Goal: Obtain resource: Obtain resource

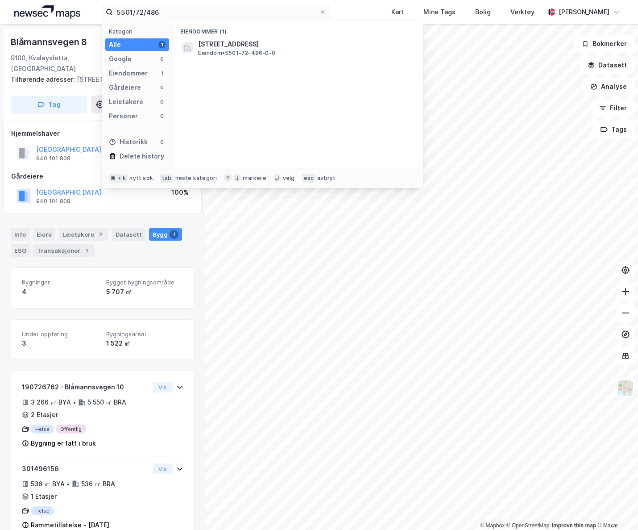
click at [70, 6] on div "5501/72/486 Kategori Alle 1 Google 0 Eiendommer 1 Gårdeiere 0 Leietakere 0 Pers…" at bounding box center [319, 12] width 638 height 24
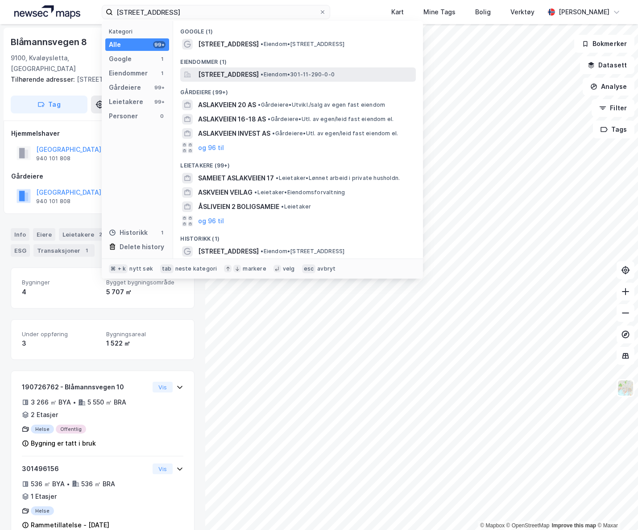
type input "[STREET_ADDRESS]"
click at [244, 75] on span "[STREET_ADDRESS]" at bounding box center [228, 74] width 61 height 11
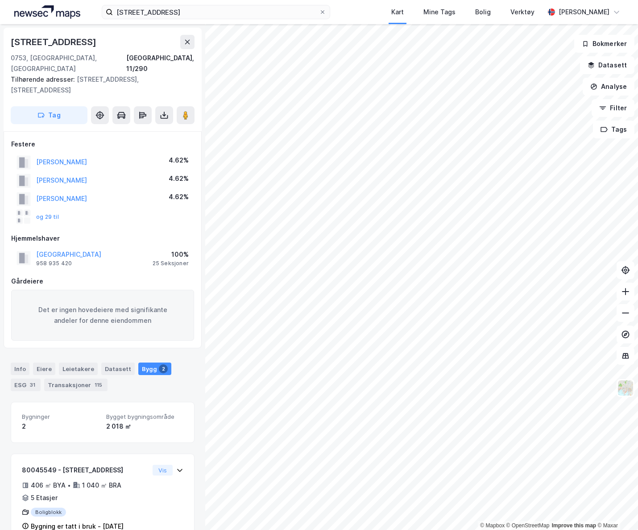
scroll to position [80, 0]
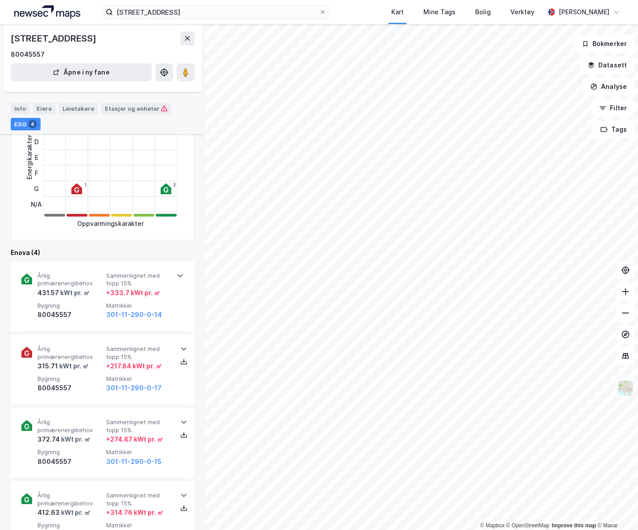
scroll to position [143, 0]
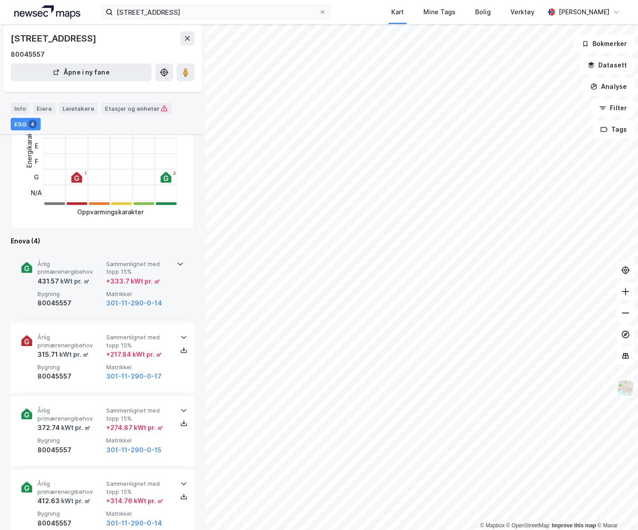
click at [177, 263] on icon at bounding box center [180, 263] width 7 height 7
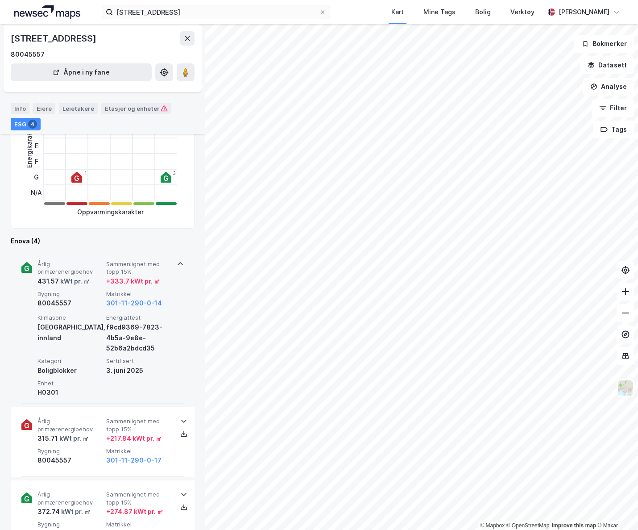
click at [177, 263] on icon at bounding box center [180, 263] width 7 height 7
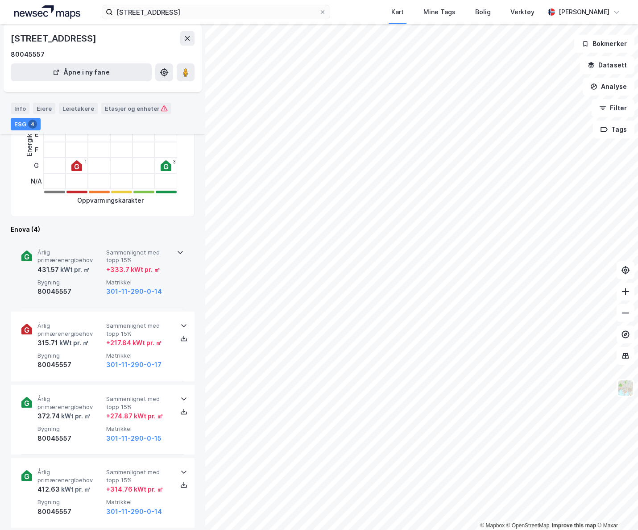
scroll to position [166, 0]
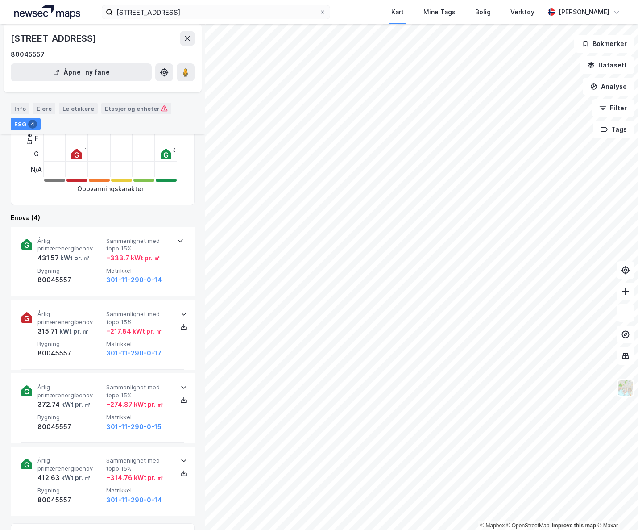
click at [177, 241] on icon at bounding box center [180, 240] width 7 height 7
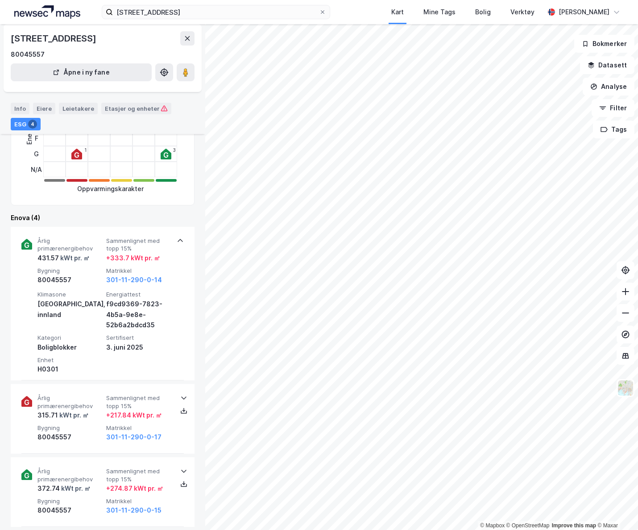
click at [177, 241] on icon at bounding box center [180, 240] width 7 height 7
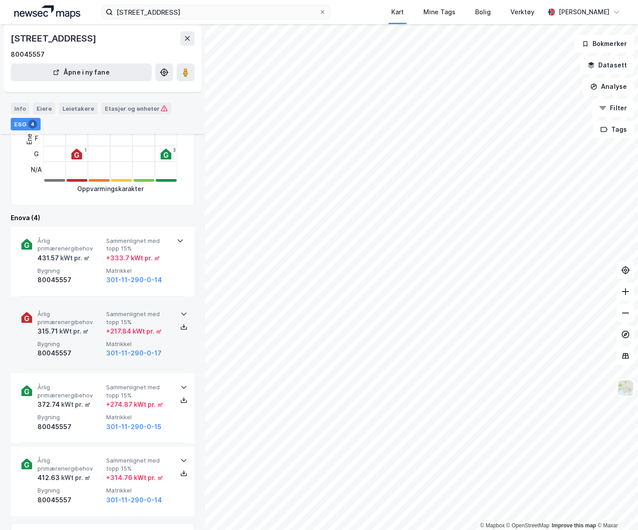
click at [182, 316] on icon at bounding box center [183, 313] width 7 height 7
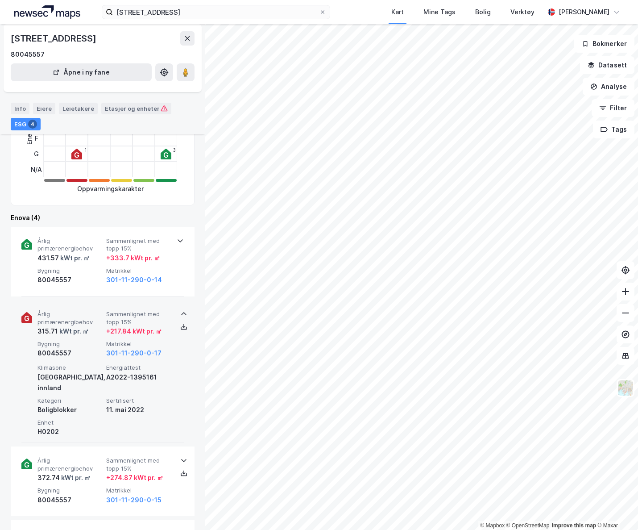
click at [182, 315] on icon at bounding box center [183, 313] width 7 height 7
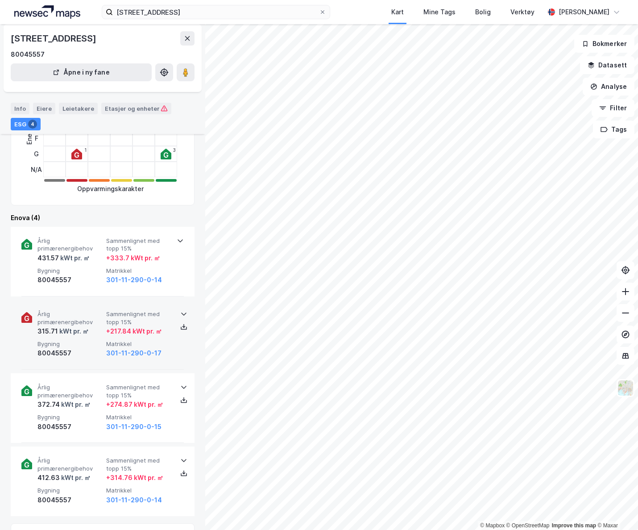
scroll to position [190, 0]
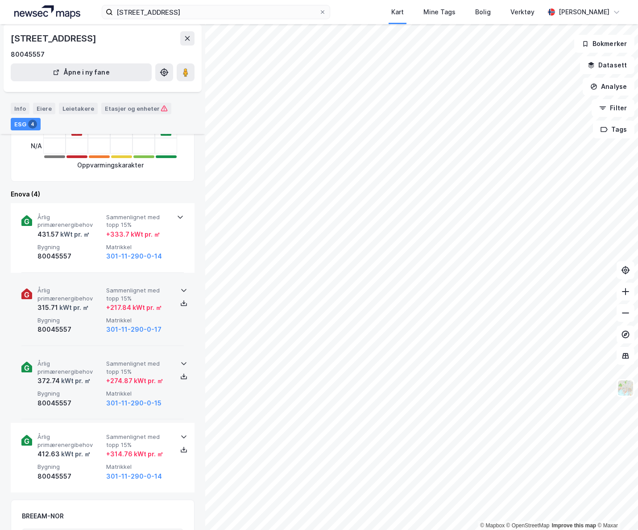
click at [181, 363] on icon at bounding box center [183, 363] width 5 height 3
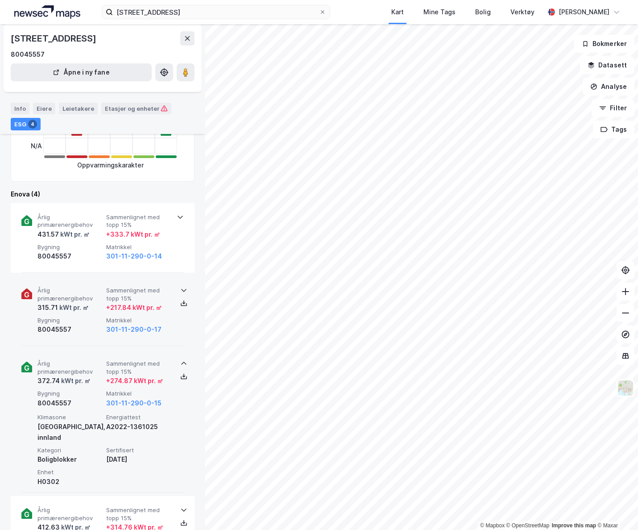
click at [180, 361] on icon at bounding box center [183, 363] width 7 height 7
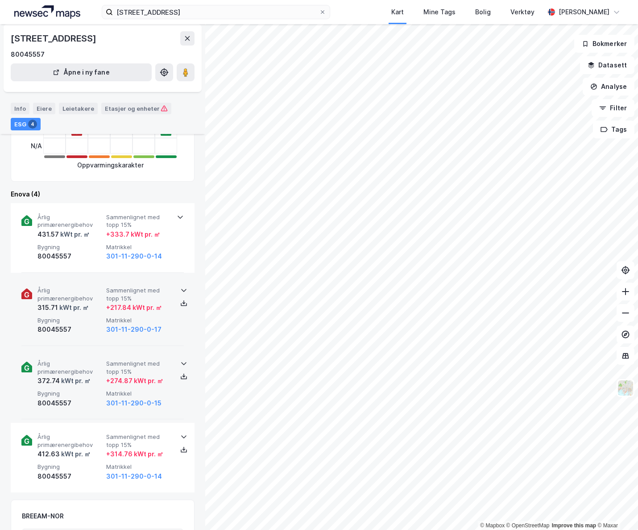
scroll to position [253, 0]
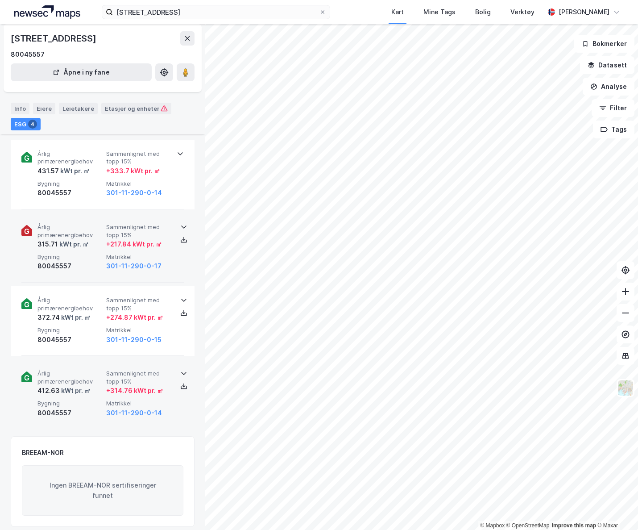
click at [182, 370] on icon at bounding box center [183, 373] width 7 height 7
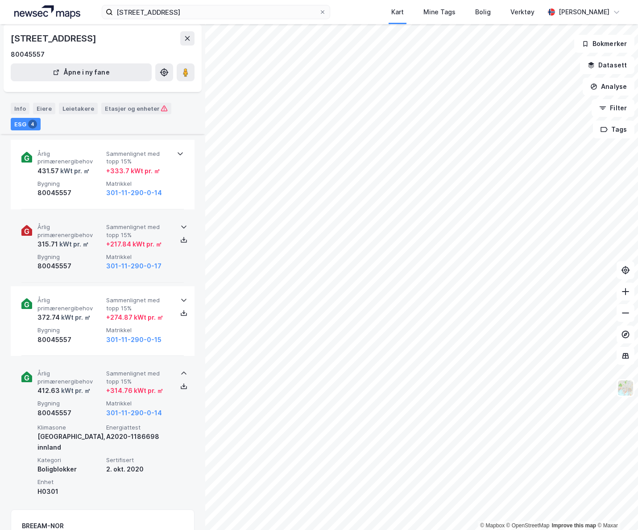
click at [183, 370] on icon at bounding box center [183, 373] width 7 height 7
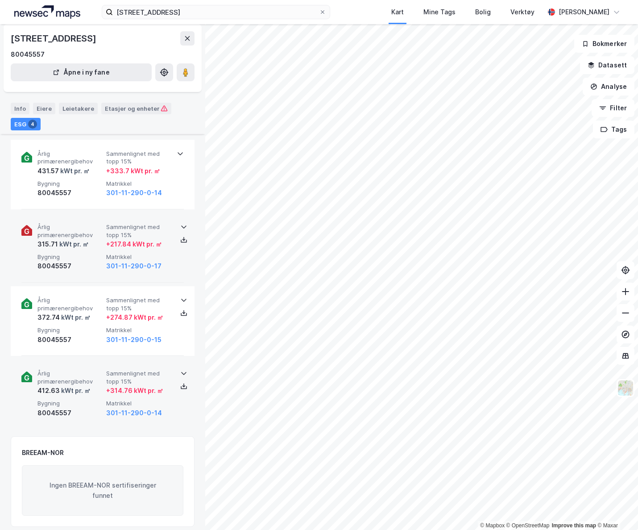
click at [183, 227] on icon at bounding box center [183, 226] width 7 height 7
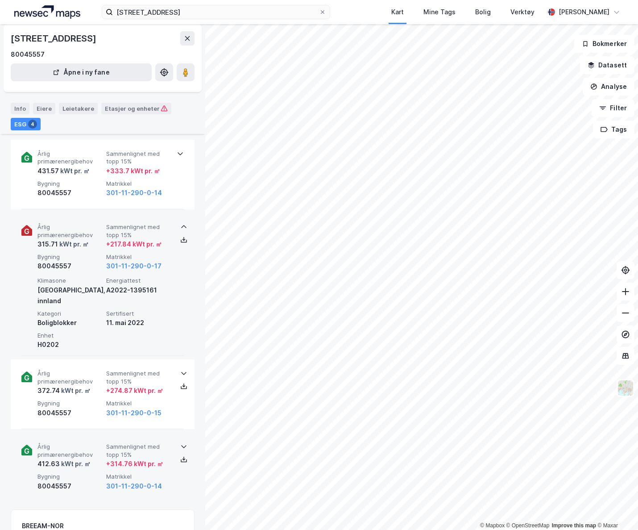
click at [183, 226] on icon at bounding box center [183, 226] width 7 height 7
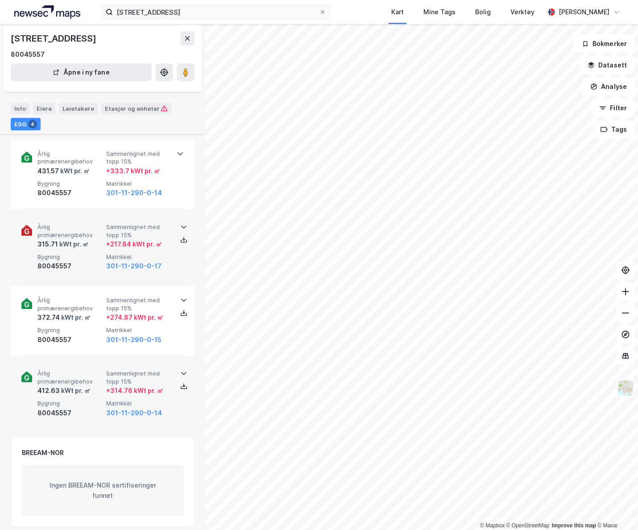
click at [181, 297] on icon at bounding box center [183, 299] width 7 height 7
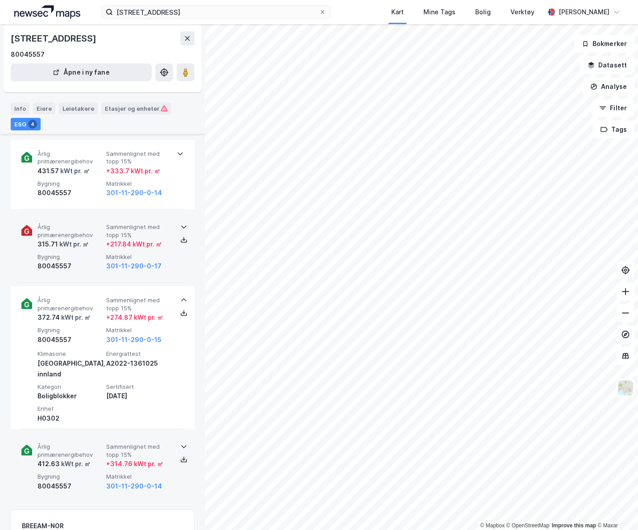
click at [179, 157] on icon at bounding box center [180, 153] width 7 height 7
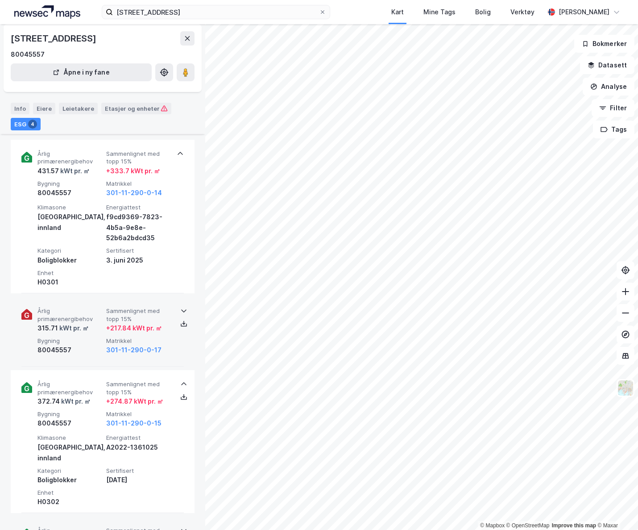
click at [178, 155] on icon at bounding box center [180, 153] width 7 height 7
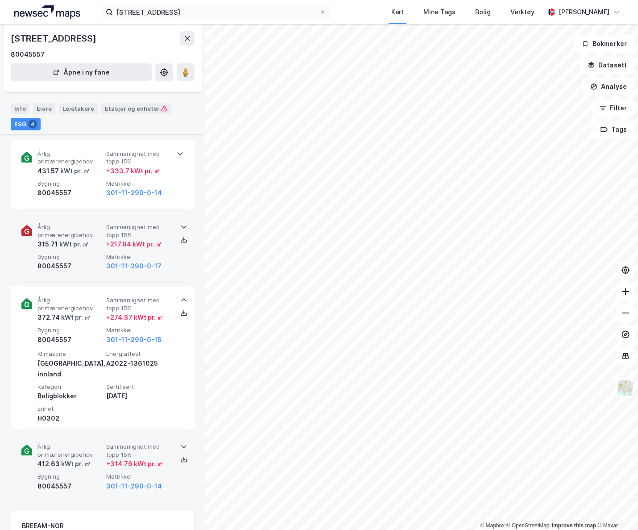
click at [178, 155] on icon at bounding box center [180, 153] width 7 height 7
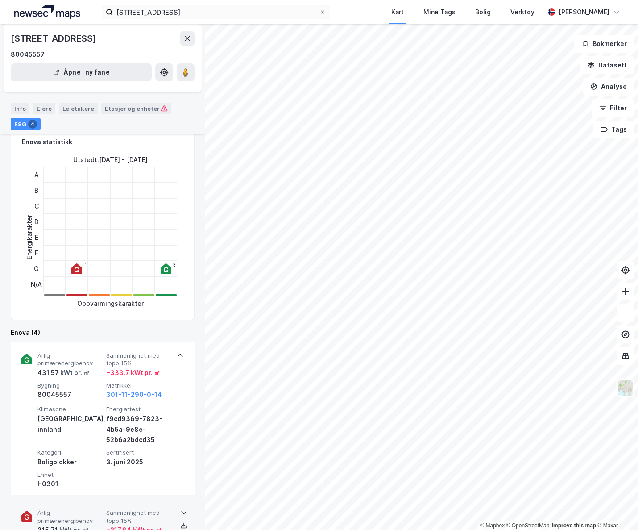
scroll to position [0, 0]
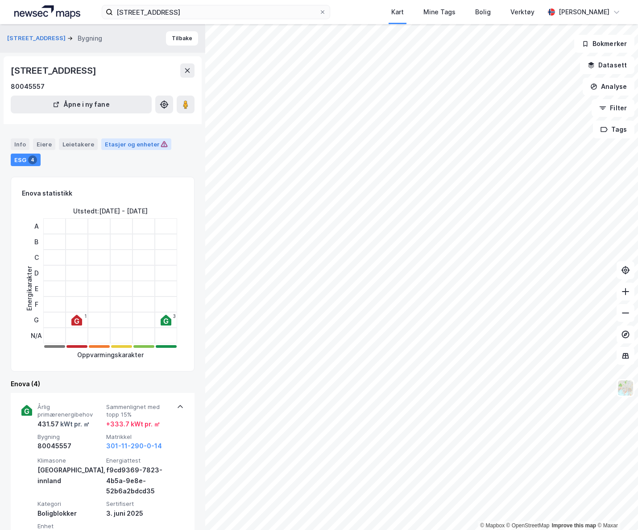
click at [129, 146] on div "Etasjer og enheter" at bounding box center [136, 144] width 63 height 8
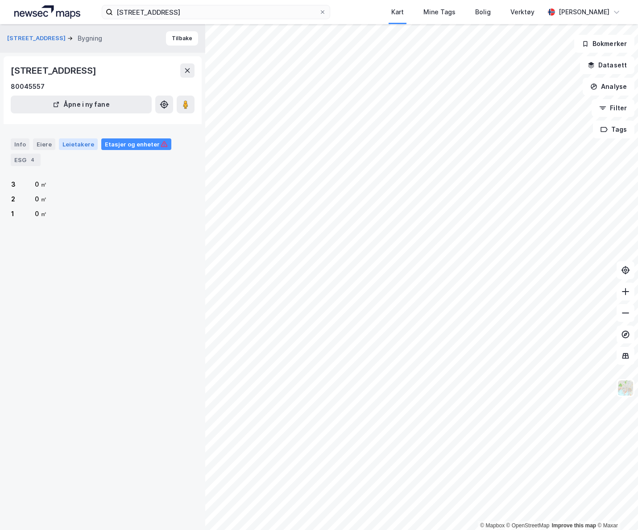
click at [69, 146] on div "Leietakere" at bounding box center [78, 144] width 39 height 12
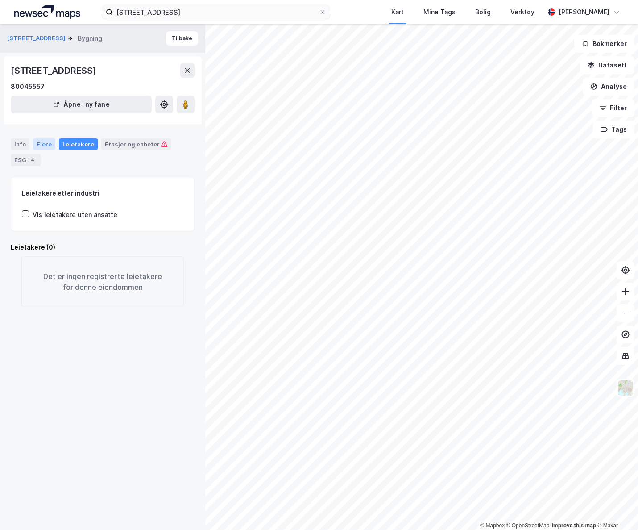
click at [47, 146] on div "Eiere" at bounding box center [44, 144] width 22 height 12
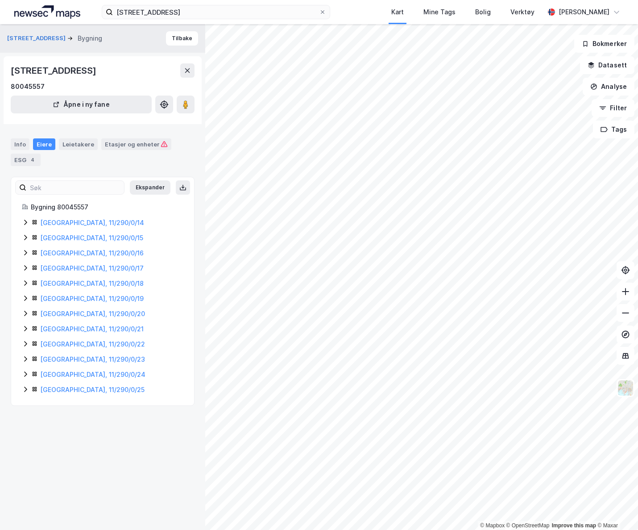
click at [28, 220] on icon at bounding box center [25, 222] width 7 height 7
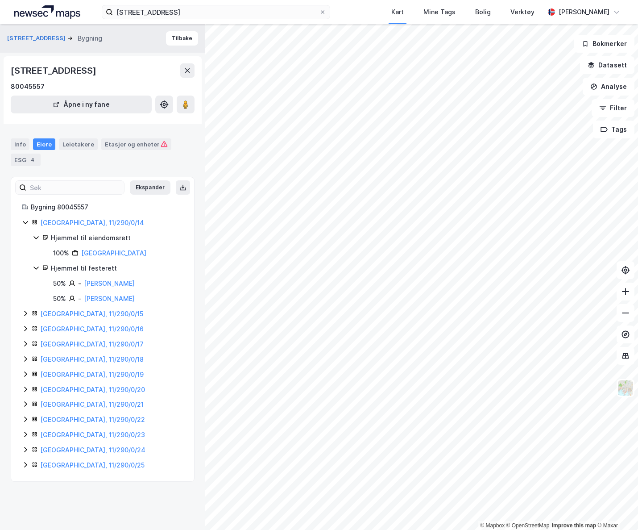
click at [64, 208] on div "Bygning 80045557" at bounding box center [107, 207] width 153 height 11
click at [69, 224] on link "[GEOGRAPHIC_DATA], 11/290/0/14" at bounding box center [92, 223] width 104 height 8
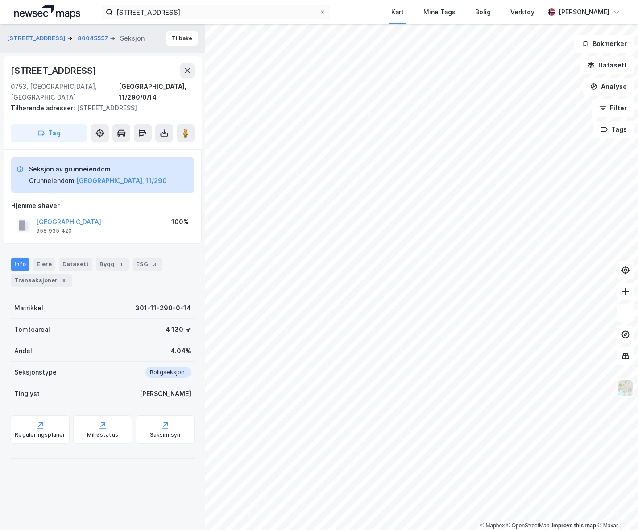
click at [143, 303] on div "301-11-290-0-14" at bounding box center [163, 308] width 56 height 11
click at [96, 258] on div "Bygg 1" at bounding box center [112, 264] width 33 height 12
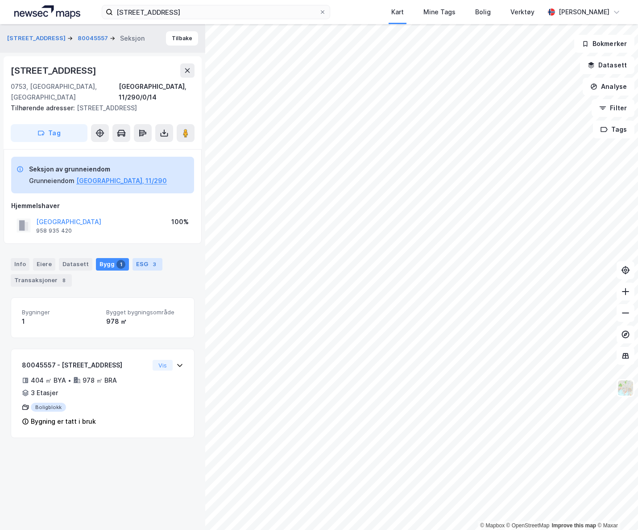
click at [142, 258] on div "ESG 3" at bounding box center [148, 264] width 30 height 12
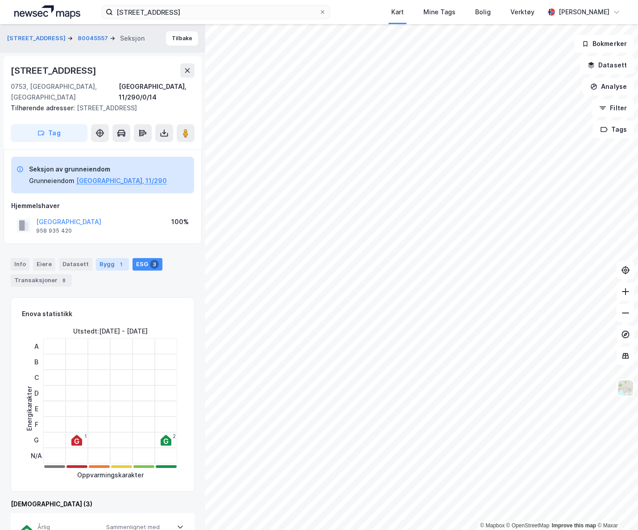
click at [116, 260] on div "1" at bounding box center [120, 264] width 9 height 9
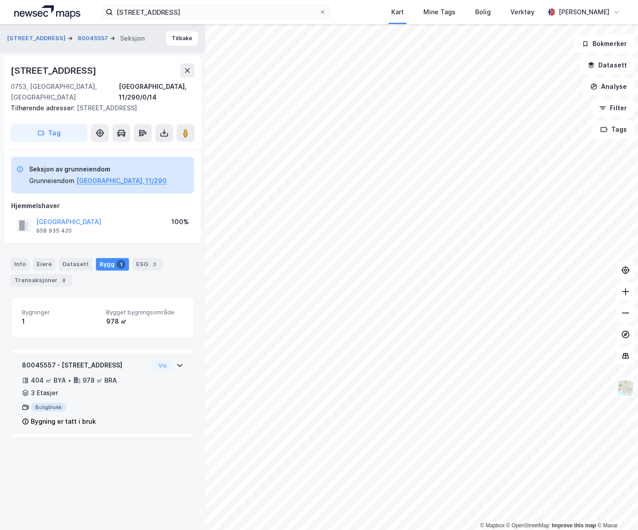
click at [152, 365] on div "80045557 - Aslakveien 13A 404 ㎡ BYA • 978 ㎡ BRA • 3 Etasjer Boligblokk Bygning …" at bounding box center [103, 397] width 162 height 74
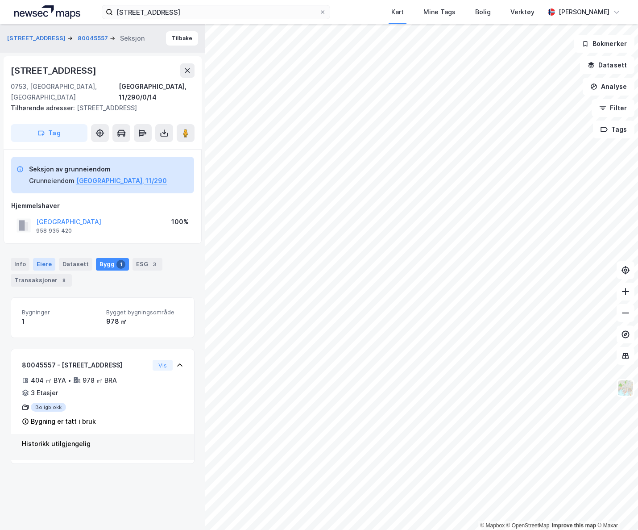
click at [44, 258] on div "Eiere" at bounding box center [44, 264] width 22 height 12
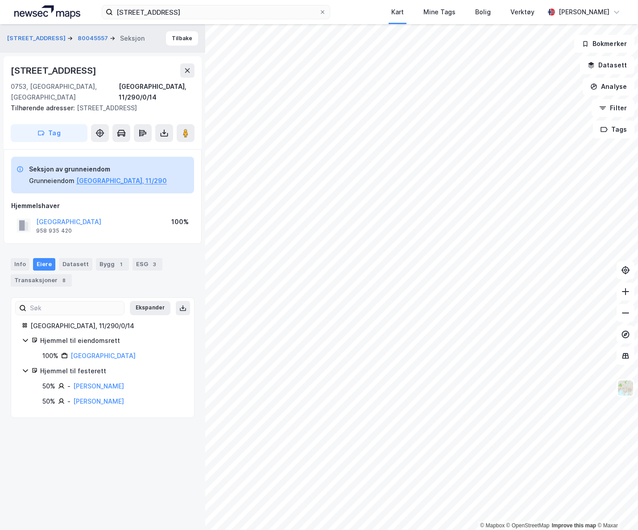
click at [69, 335] on div "Hjemmel til eiendomsrett" at bounding box center [111, 340] width 143 height 11
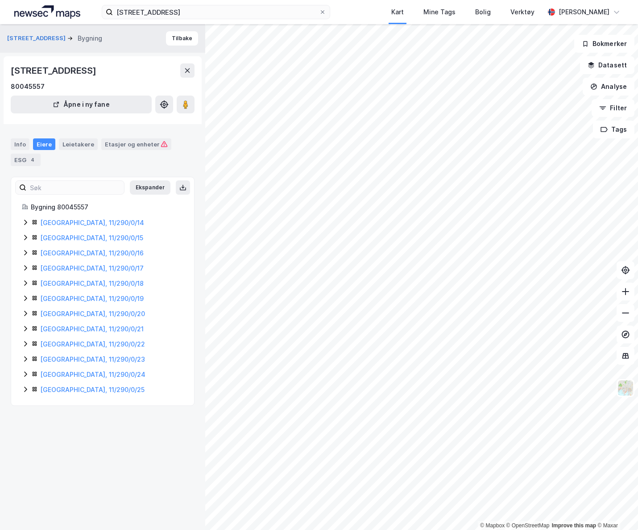
click at [23, 220] on icon at bounding box center [25, 222] width 7 height 7
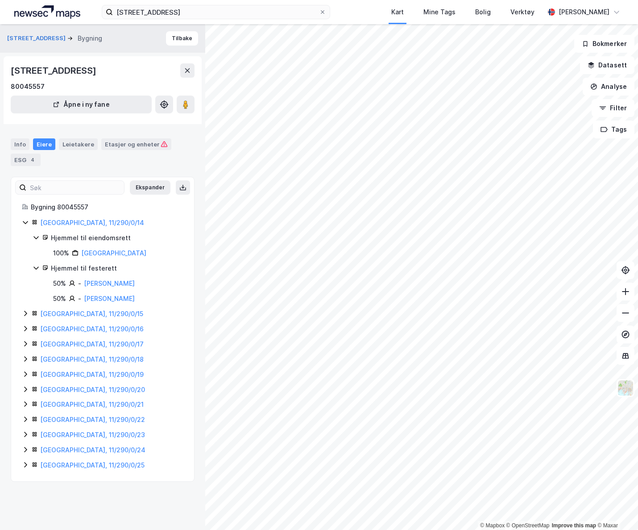
click at [25, 315] on icon at bounding box center [25, 313] width 7 height 7
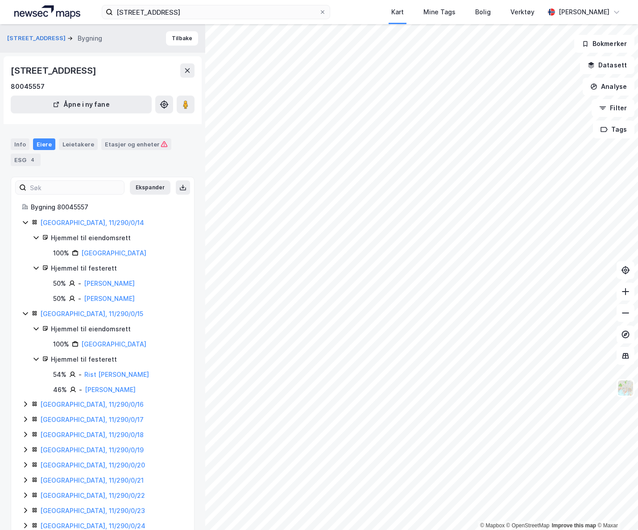
click at [25, 313] on icon at bounding box center [25, 313] width 7 height 7
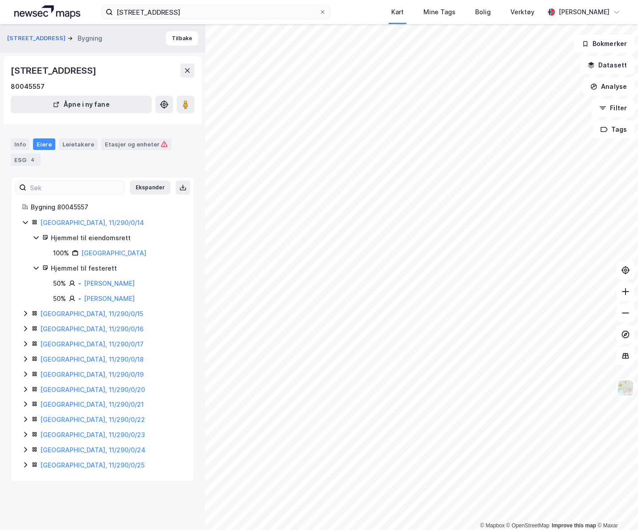
click at [28, 331] on icon at bounding box center [25, 328] width 7 height 7
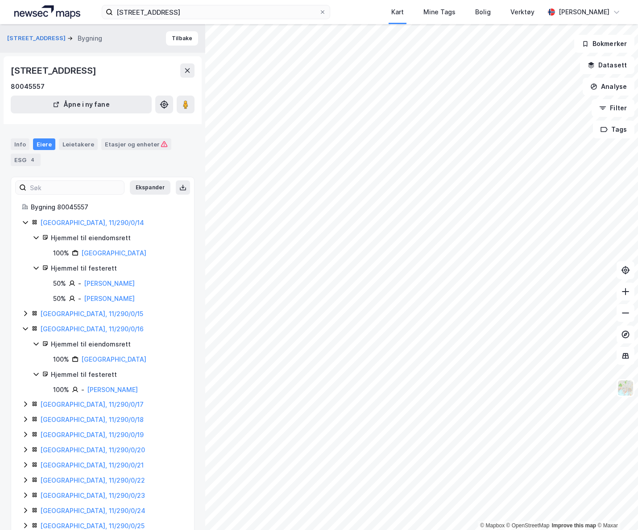
click at [28, 330] on icon at bounding box center [25, 328] width 7 height 7
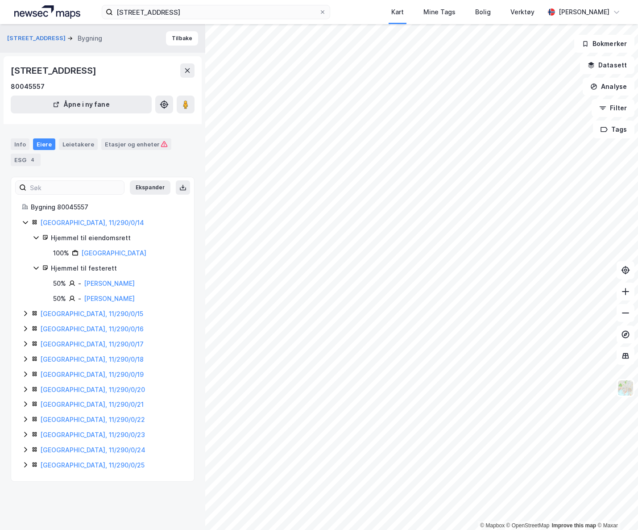
click at [26, 344] on icon at bounding box center [25, 343] width 3 height 5
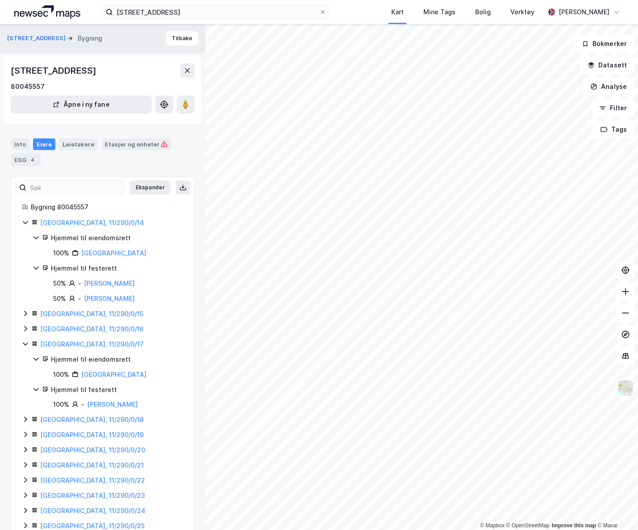
click at [26, 344] on icon at bounding box center [25, 343] width 5 height 3
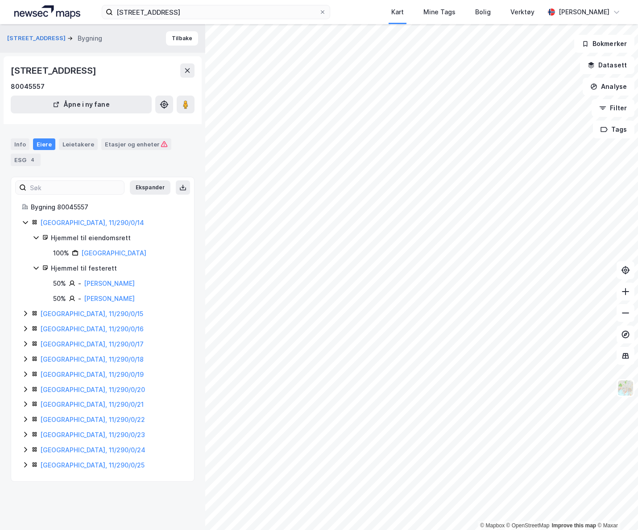
click at [27, 361] on icon at bounding box center [25, 358] width 7 height 7
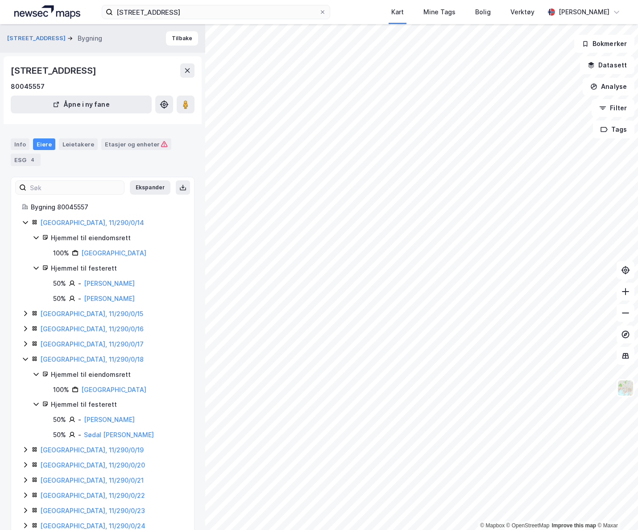
click at [27, 360] on icon at bounding box center [25, 358] width 7 height 7
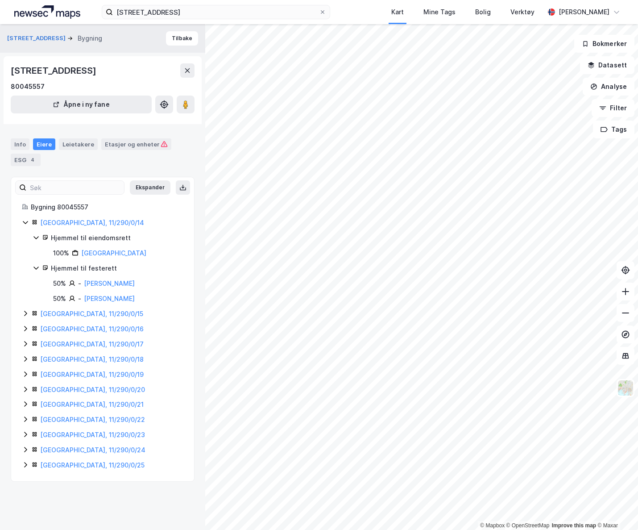
click at [25, 375] on icon at bounding box center [25, 373] width 7 height 7
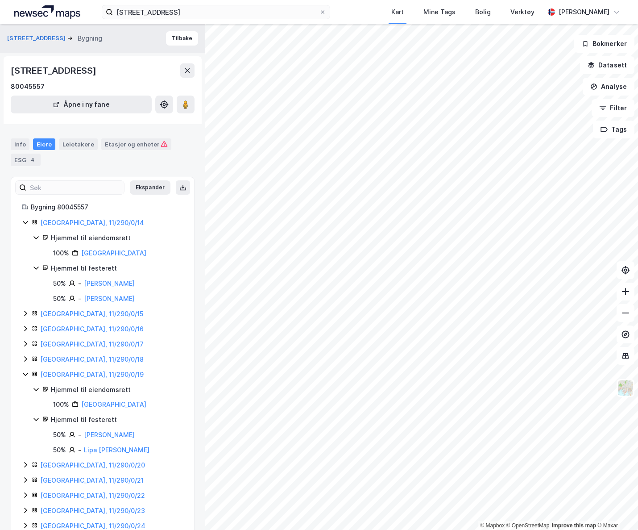
click at [25, 374] on icon at bounding box center [25, 374] width 5 height 3
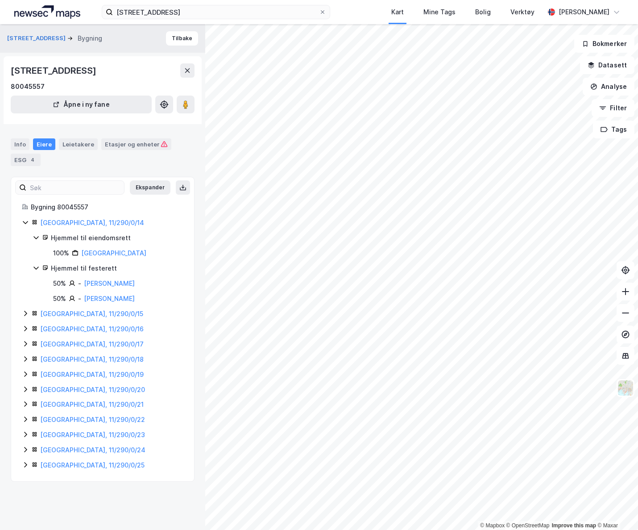
click at [25, 389] on icon at bounding box center [25, 389] width 7 height 7
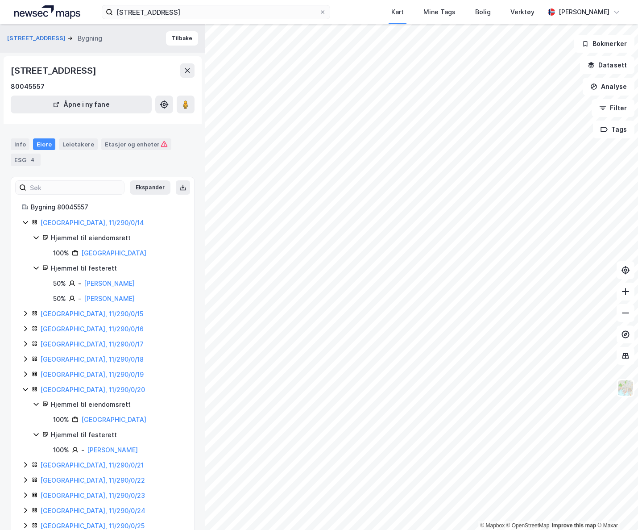
click at [24, 389] on icon at bounding box center [25, 389] width 5 height 3
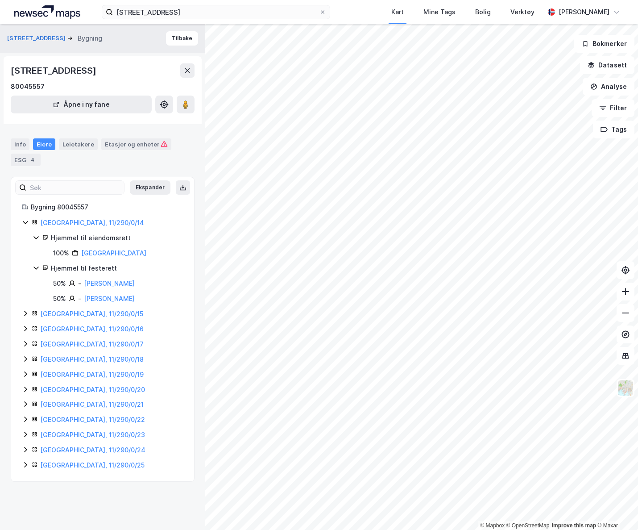
click at [26, 403] on icon at bounding box center [25, 403] width 7 height 7
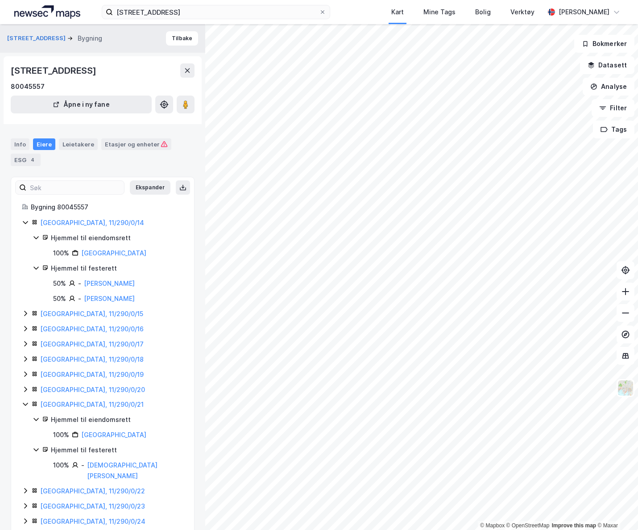
click at [26, 403] on icon at bounding box center [25, 403] width 7 height 7
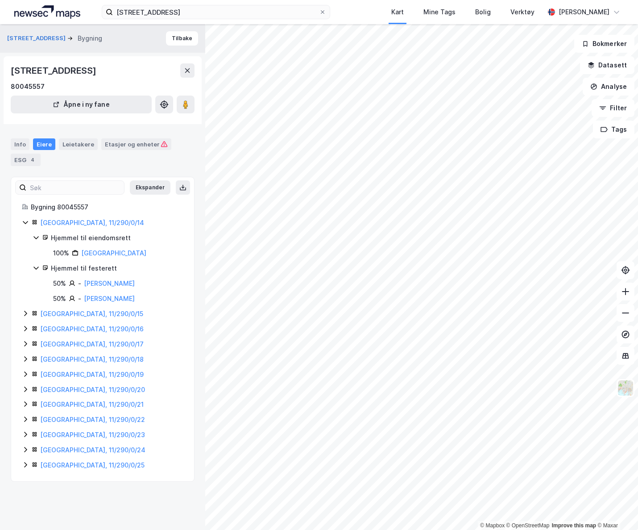
click at [26, 420] on icon at bounding box center [25, 419] width 3 height 5
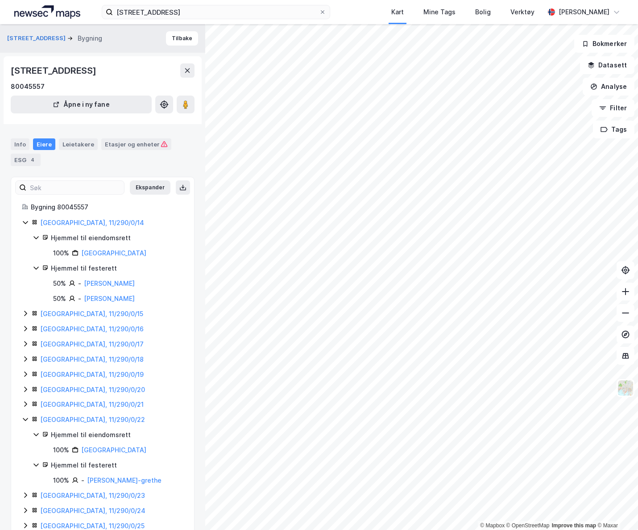
click at [26, 420] on icon at bounding box center [25, 419] width 5 height 3
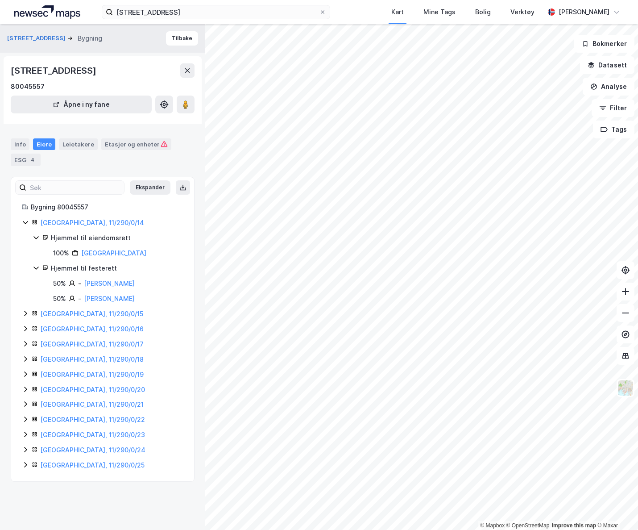
click at [27, 435] on icon at bounding box center [25, 434] width 7 height 7
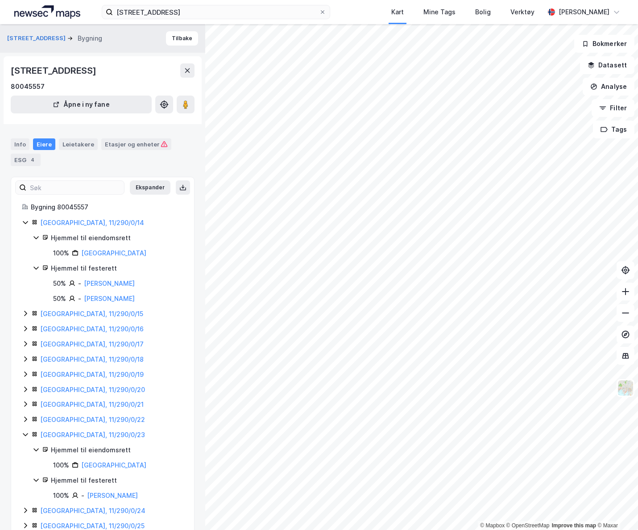
click at [26, 435] on icon at bounding box center [25, 434] width 5 height 3
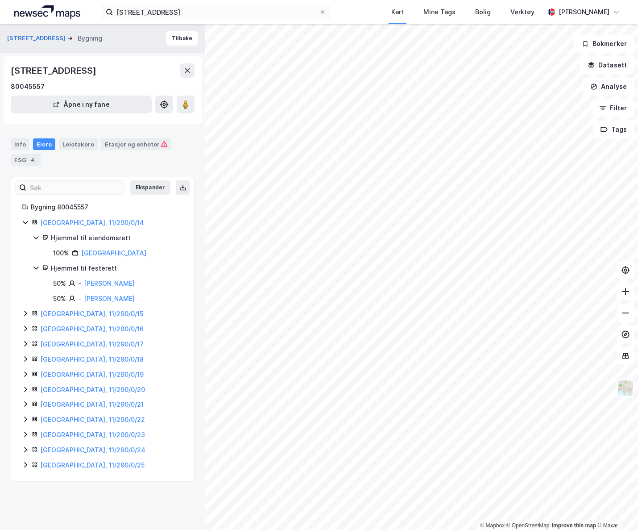
click at [28, 447] on icon at bounding box center [25, 449] width 7 height 7
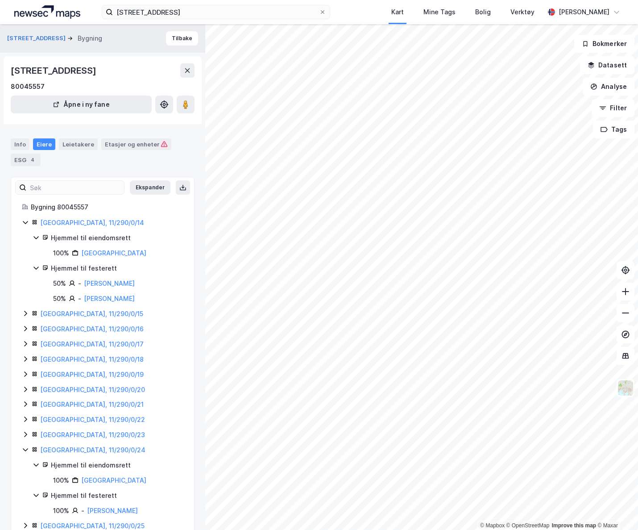
click at [27, 447] on icon at bounding box center [25, 449] width 7 height 7
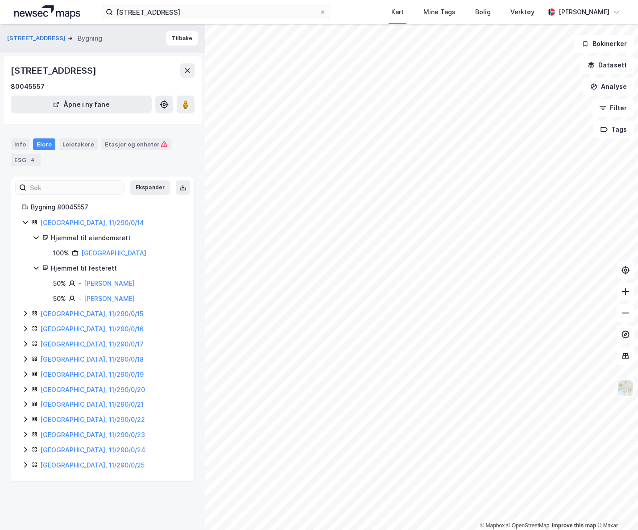
click at [25, 461] on div "[GEOGRAPHIC_DATA], 11/290/0/25" at bounding box center [103, 465] width 162 height 11
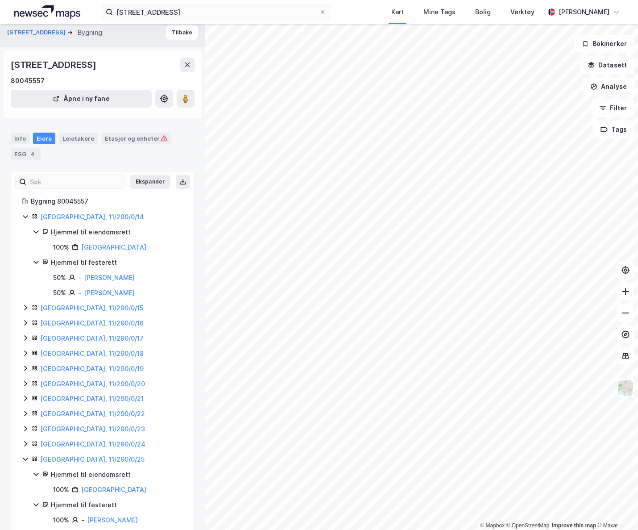
scroll to position [12, 0]
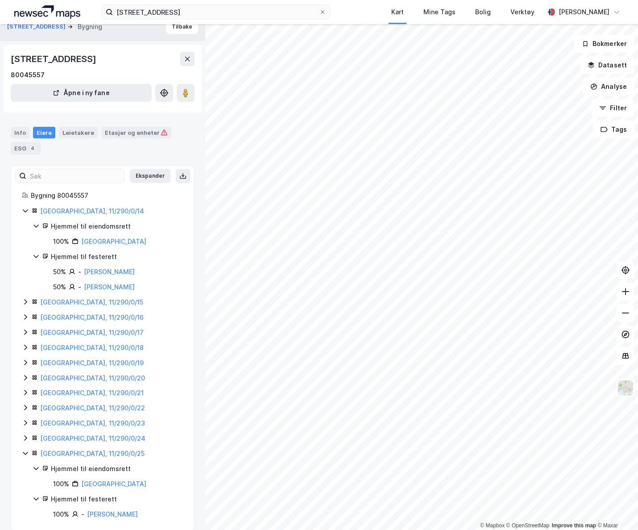
click at [24, 453] on icon at bounding box center [25, 452] width 7 height 7
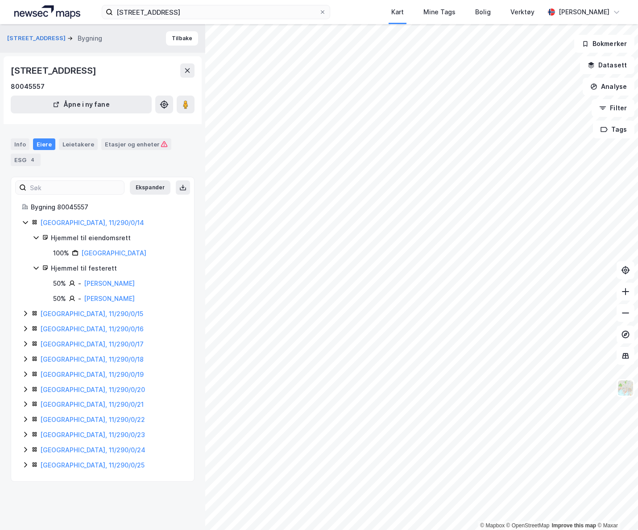
click at [25, 314] on icon at bounding box center [25, 313] width 3 height 5
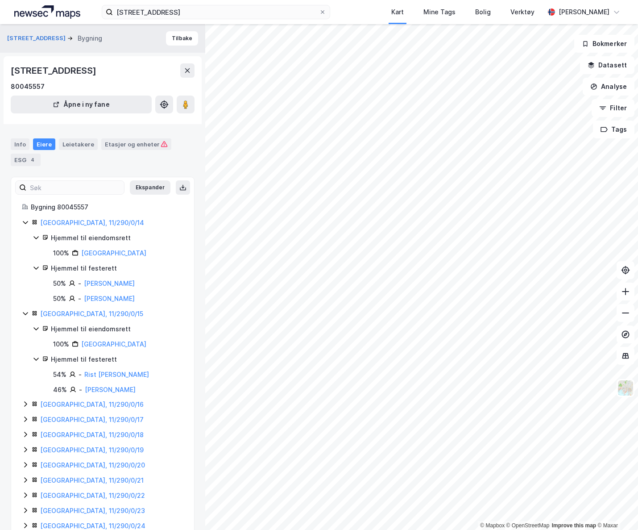
click at [26, 313] on icon at bounding box center [25, 313] width 7 height 7
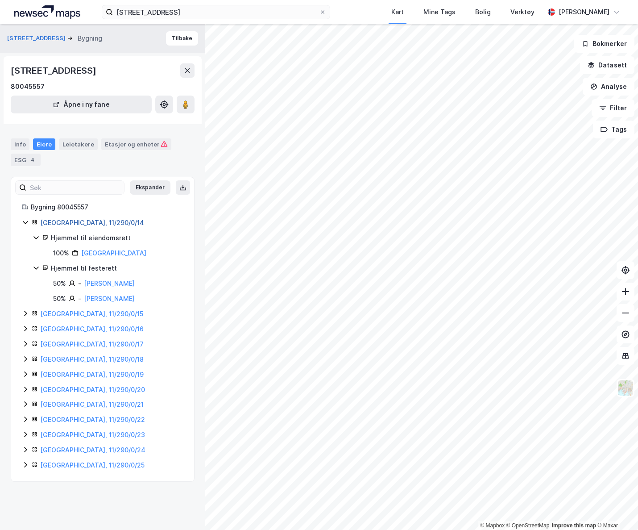
click at [67, 223] on link "[GEOGRAPHIC_DATA], 11/290/0/14" at bounding box center [92, 223] width 104 height 8
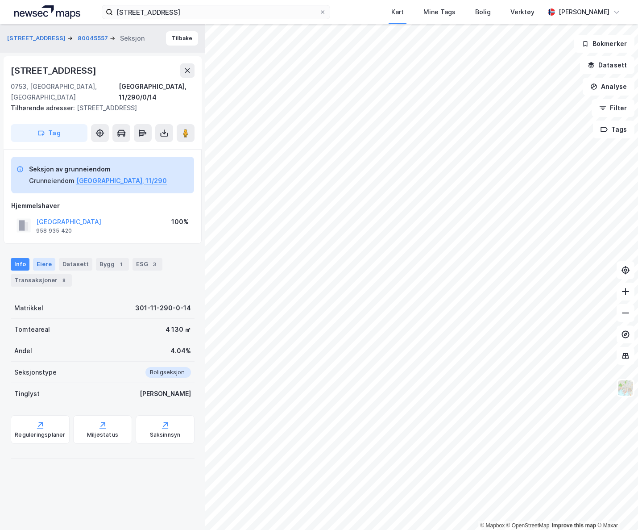
click at [39, 258] on div "Eiere" at bounding box center [44, 264] width 22 height 12
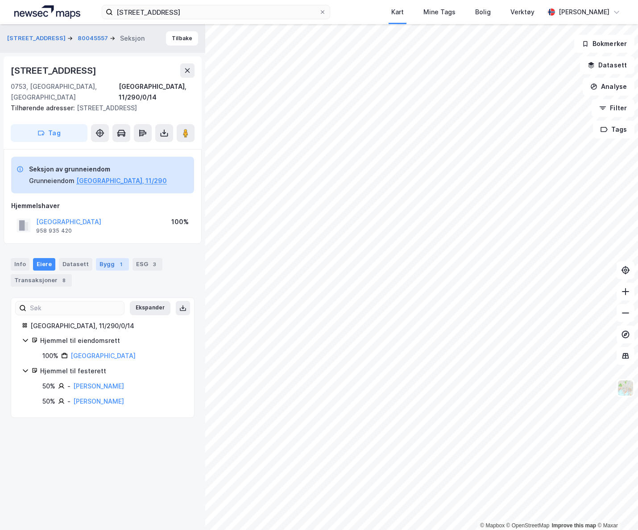
click at [116, 260] on div "1" at bounding box center [120, 264] width 9 height 9
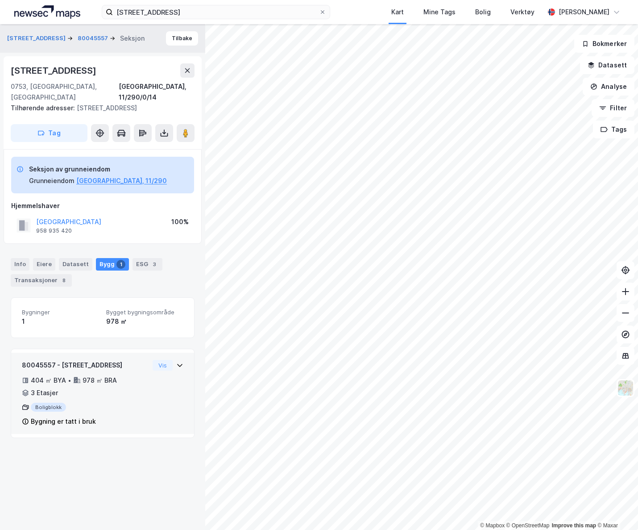
click at [171, 360] on div "Vis" at bounding box center [168, 365] width 31 height 11
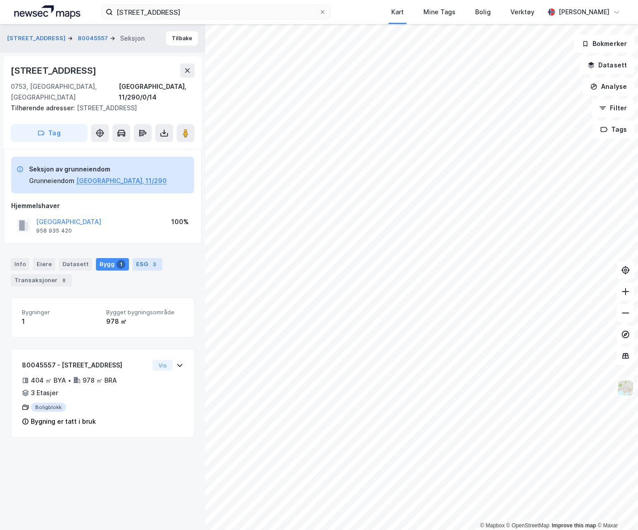
click at [150, 260] on div "3" at bounding box center [154, 264] width 9 height 9
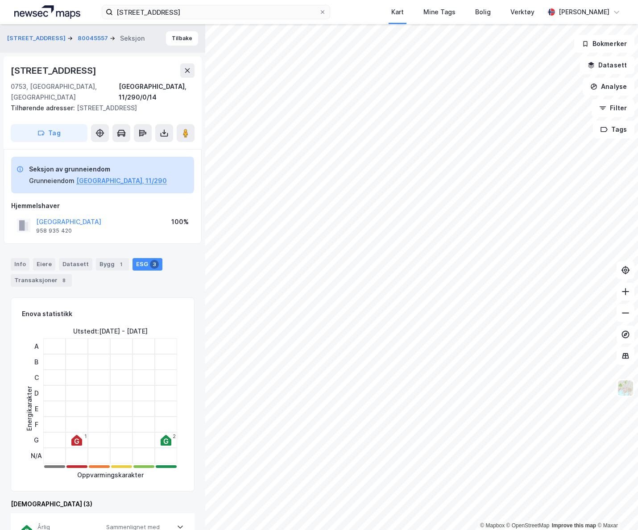
scroll to position [5, 0]
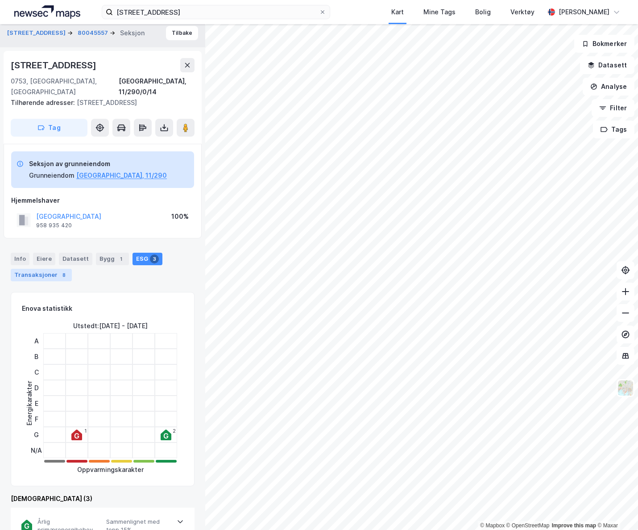
click at [46, 269] on div "Transaksjoner 8" at bounding box center [41, 275] width 61 height 12
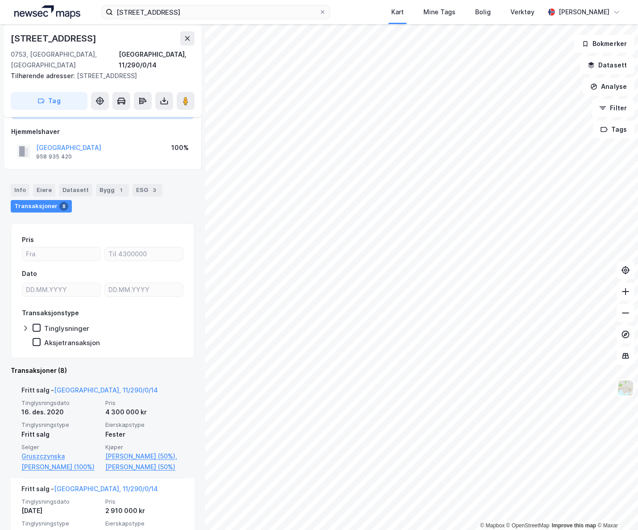
scroll to position [68, 0]
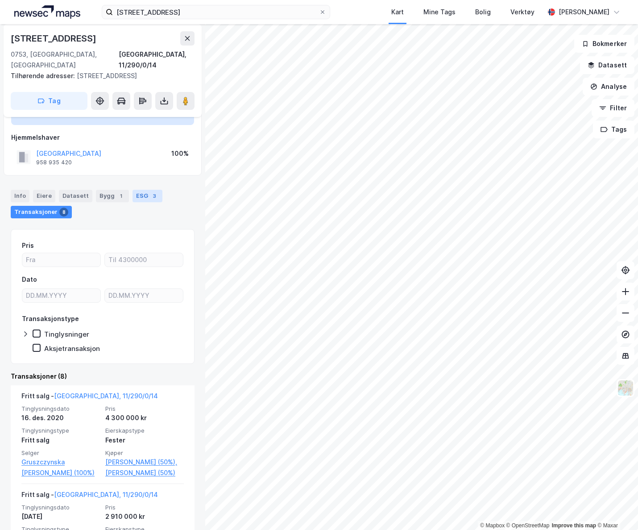
click at [137, 190] on div "ESG 3" at bounding box center [148, 196] width 30 height 12
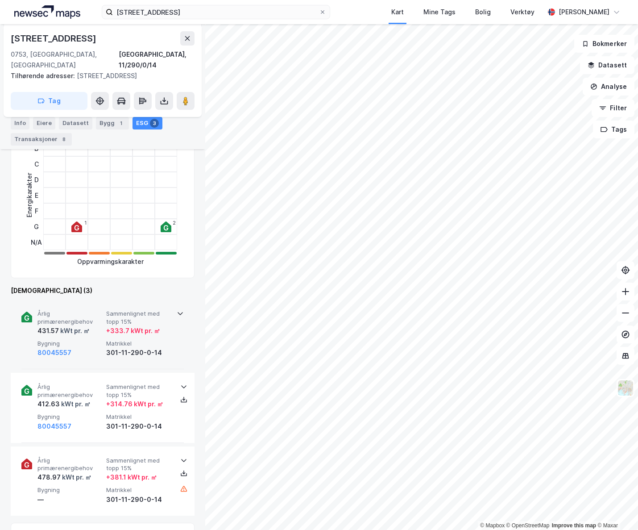
scroll to position [208, 0]
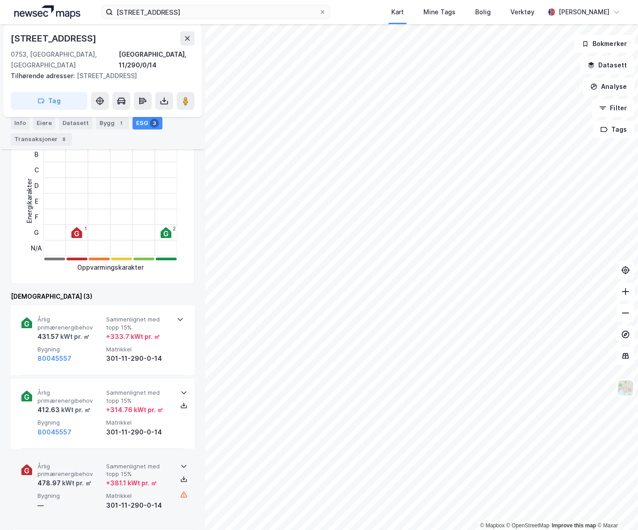
click at [180, 462] on icon at bounding box center [183, 465] width 7 height 7
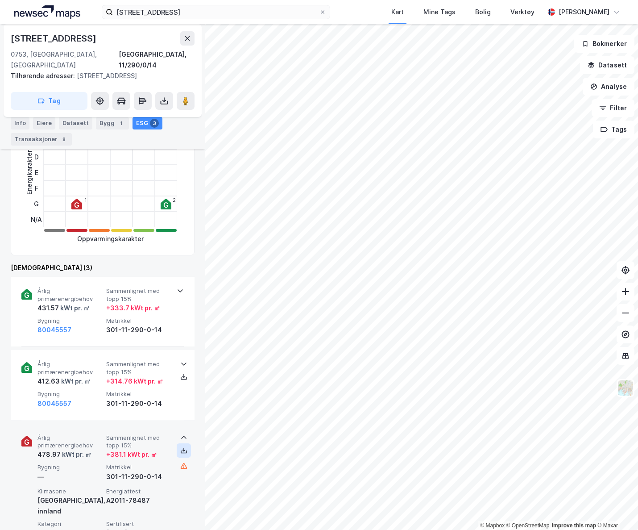
scroll to position [242, 0]
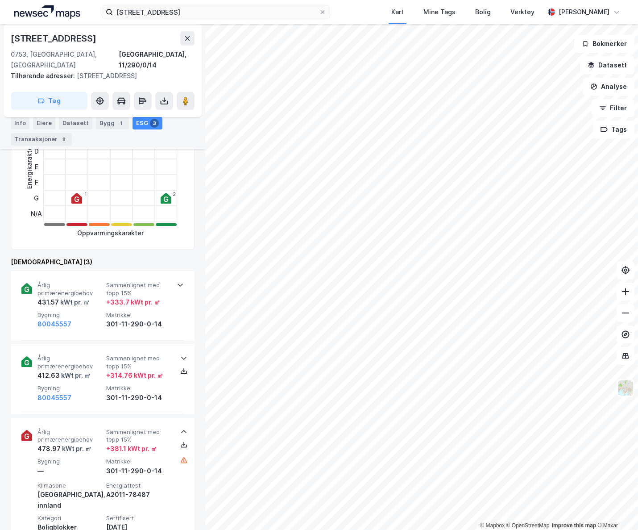
click at [180, 428] on icon at bounding box center [183, 431] width 7 height 7
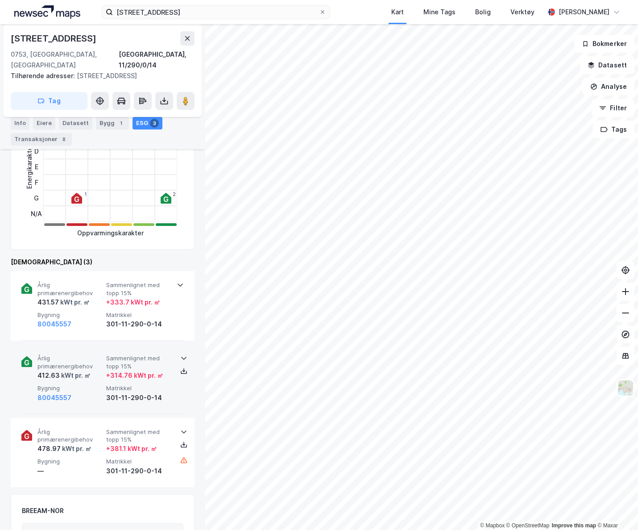
click at [179, 353] on div at bounding box center [180, 365] width 7 height 25
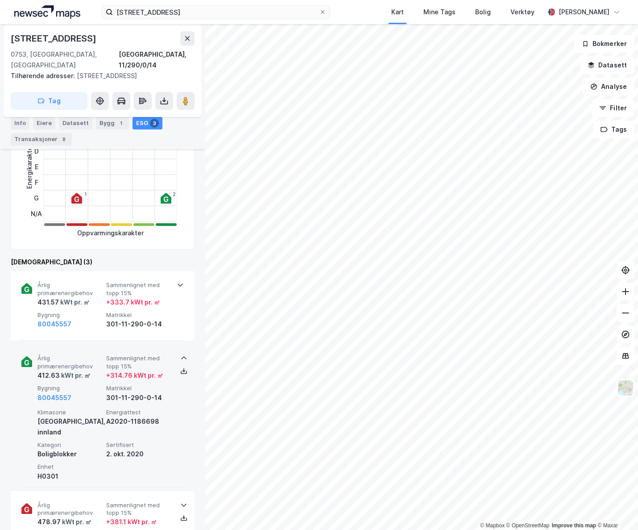
click at [179, 353] on div at bounding box center [180, 365] width 7 height 25
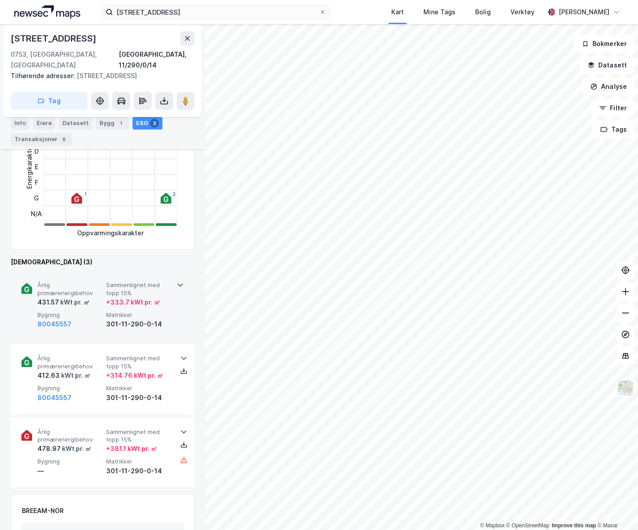
click at [178, 281] on icon at bounding box center [180, 284] width 7 height 7
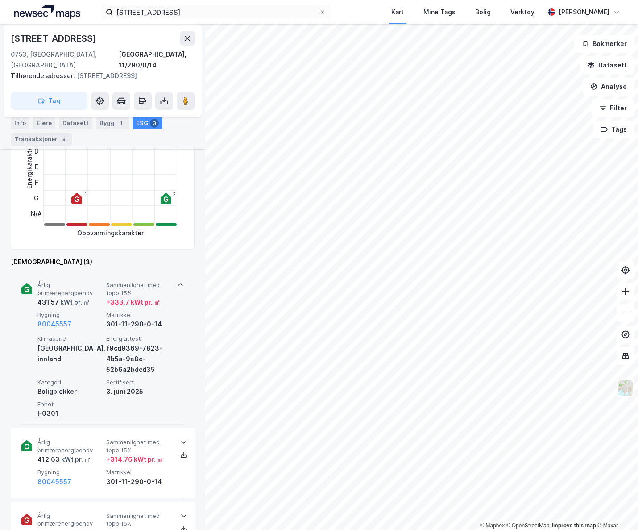
click at [178, 281] on icon at bounding box center [180, 284] width 7 height 7
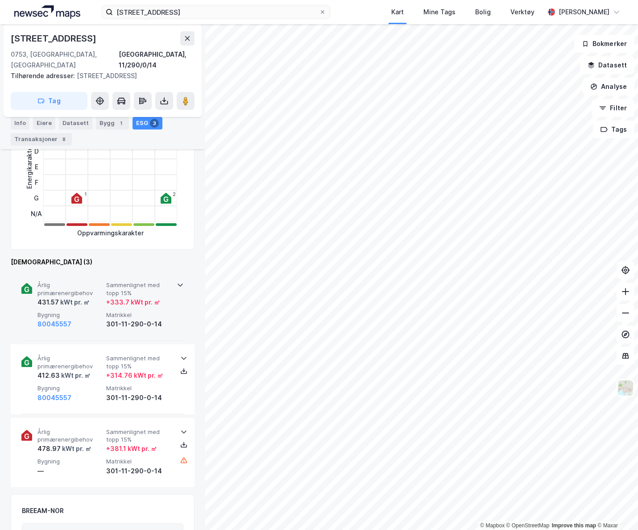
click at [178, 281] on icon at bounding box center [180, 284] width 7 height 7
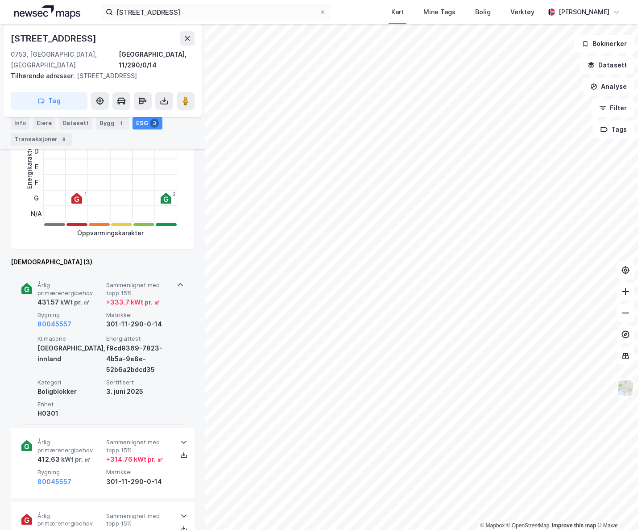
click at [178, 281] on icon at bounding box center [180, 284] width 7 height 7
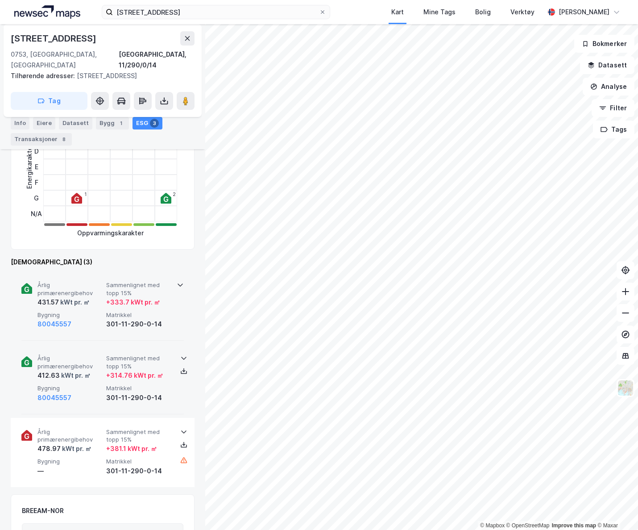
click at [177, 354] on div at bounding box center [184, 357] width 14 height 7
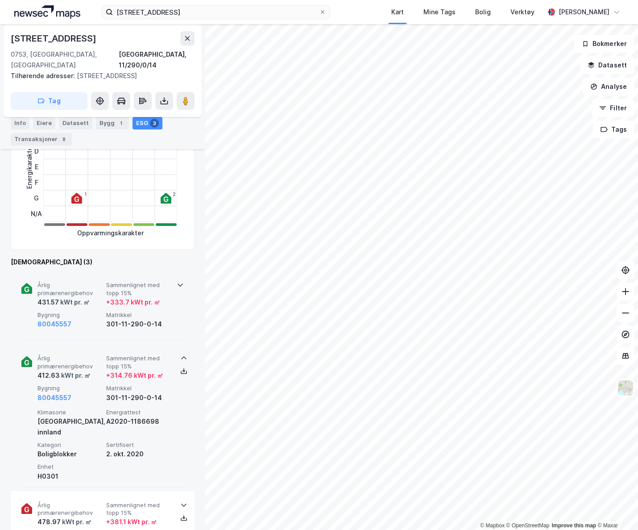
click at [180, 354] on icon at bounding box center [183, 357] width 7 height 7
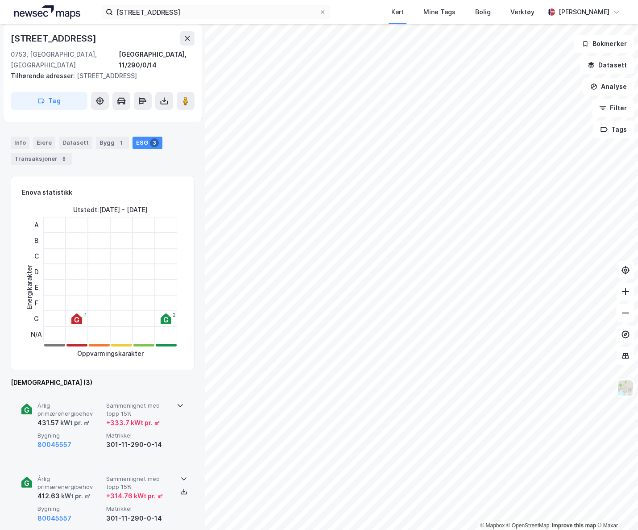
scroll to position [0, 0]
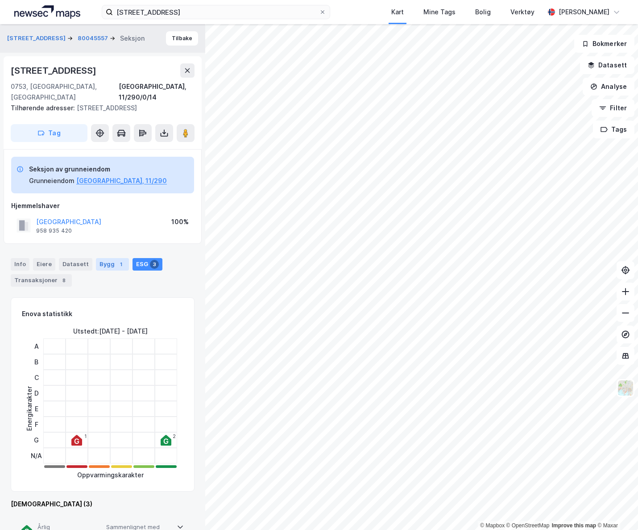
click at [101, 258] on div "Bygg 1" at bounding box center [112, 264] width 33 height 12
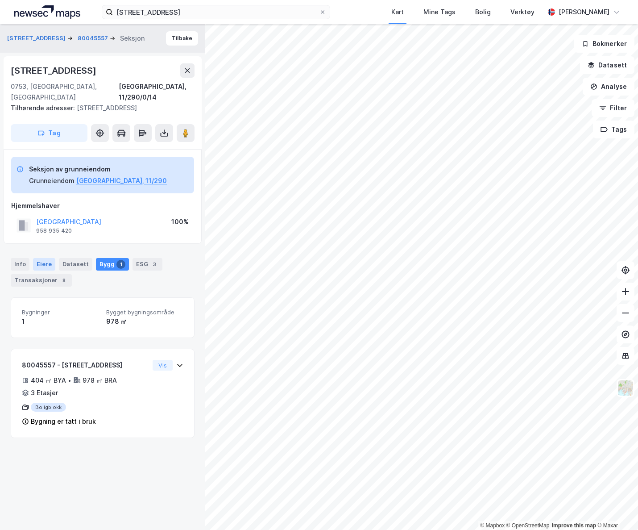
click at [41, 258] on div "Eiere" at bounding box center [44, 264] width 22 height 12
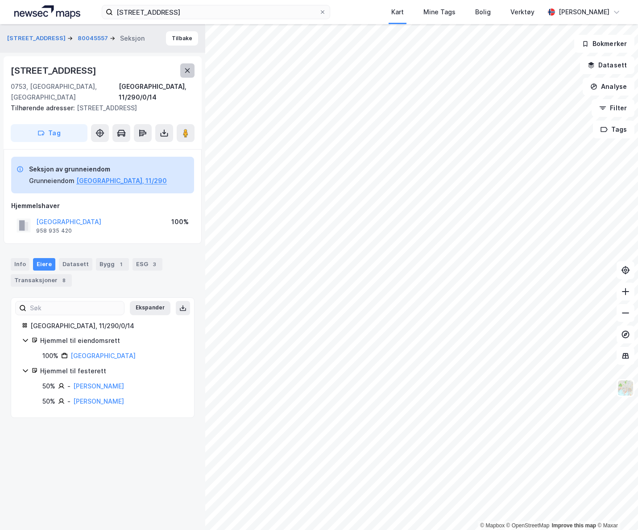
click at [186, 71] on icon at bounding box center [187, 70] width 7 height 7
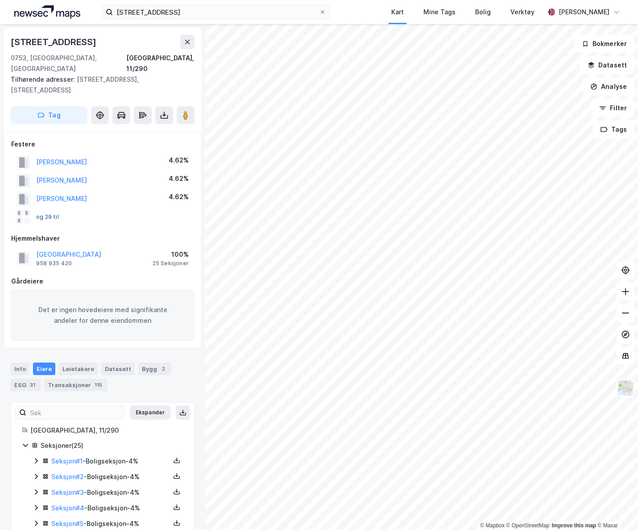
click at [0, 0] on button "og 29 til" at bounding box center [0, 0] width 0 height 0
click at [188, 40] on icon at bounding box center [187, 41] width 7 height 7
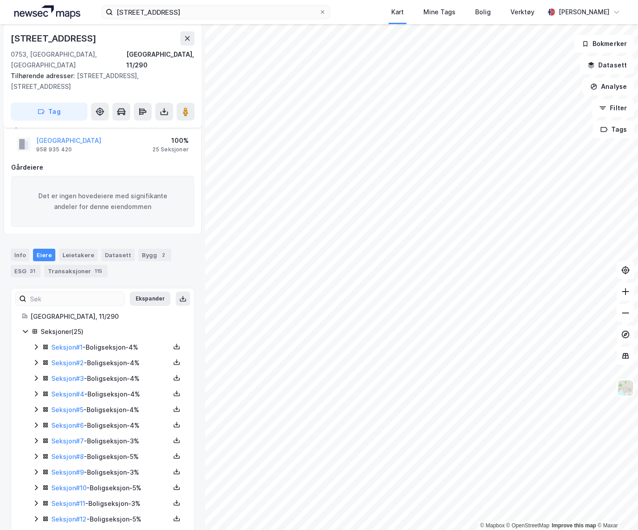
scroll to position [125, 0]
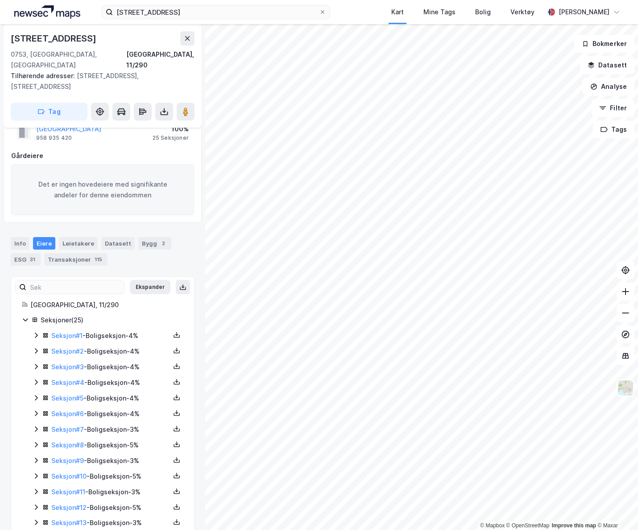
click at [34, 332] on icon at bounding box center [36, 335] width 7 height 7
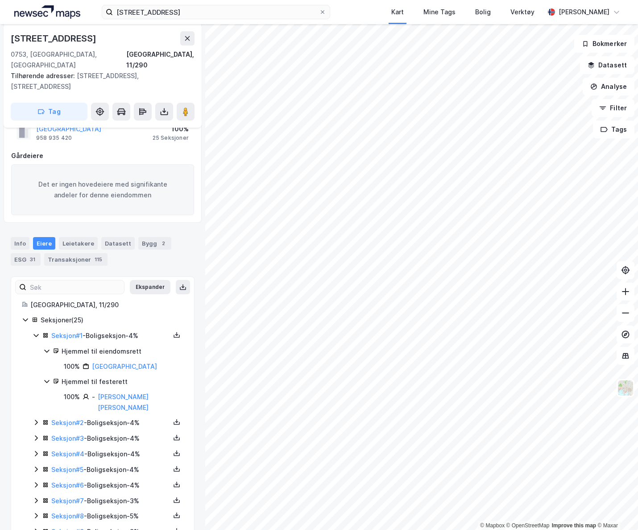
click at [35, 332] on icon at bounding box center [36, 335] width 7 height 7
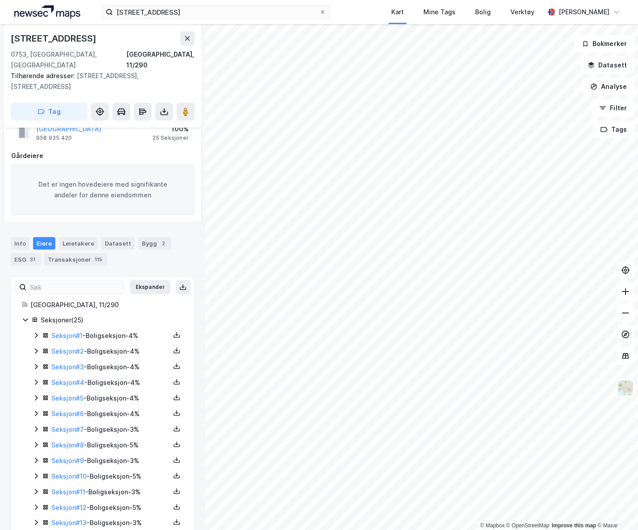
click at [34, 347] on icon at bounding box center [36, 350] width 7 height 7
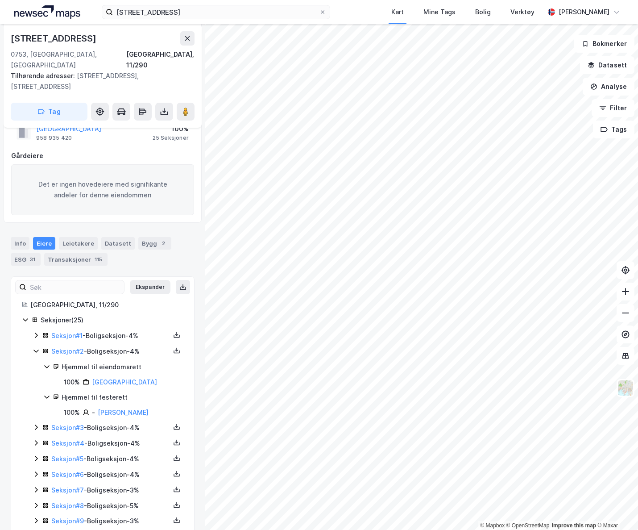
click at [34, 347] on icon at bounding box center [36, 350] width 7 height 7
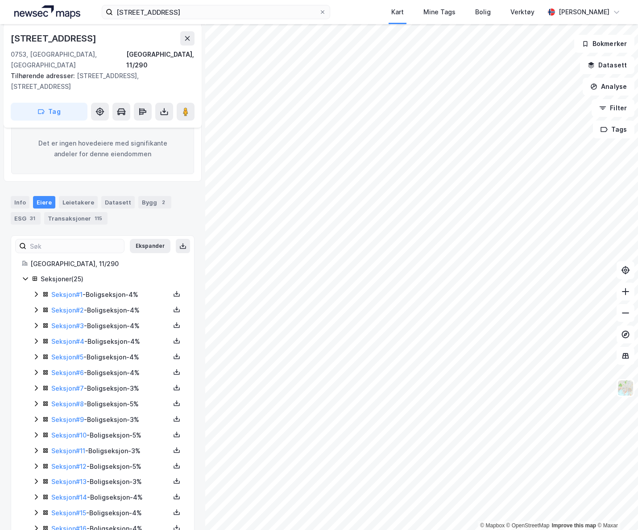
scroll to position [264, 0]
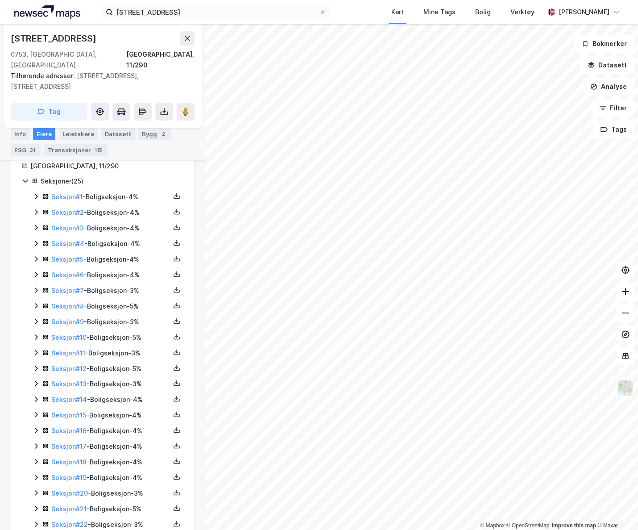
click at [36, 380] on icon at bounding box center [36, 383] width 7 height 7
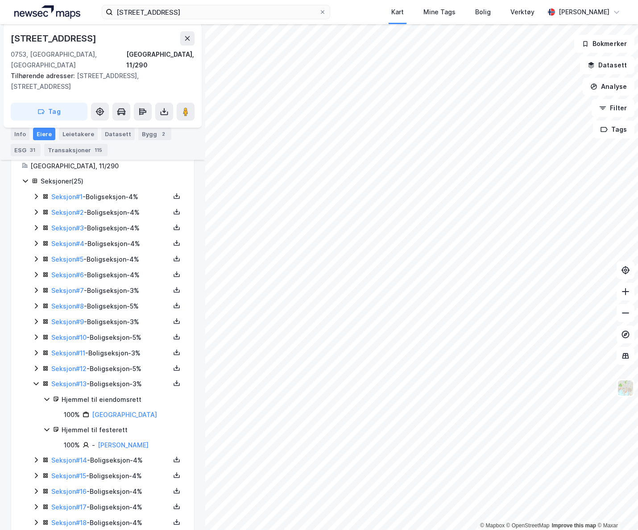
click at [36, 380] on icon at bounding box center [36, 383] width 7 height 7
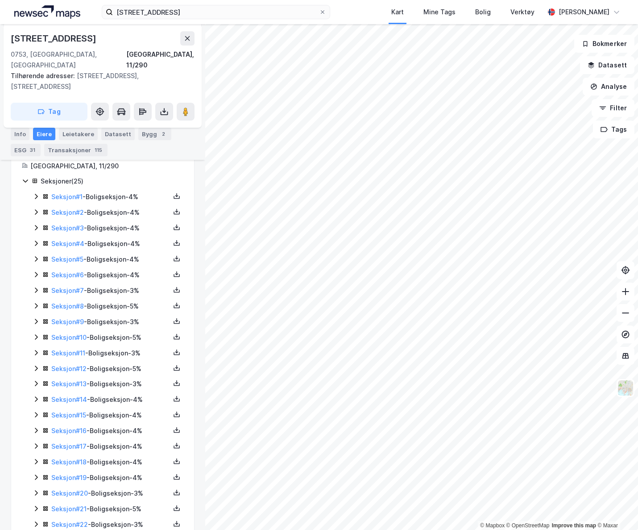
click at [36, 383] on div "Seksjon # 1 - Boligseksjon - 4% Seksjon # 2 - Boligseksjon - 4% Seksjon # 3 - B…" at bounding box center [108, 383] width 151 height 385
click at [35, 395] on icon at bounding box center [36, 398] width 7 height 7
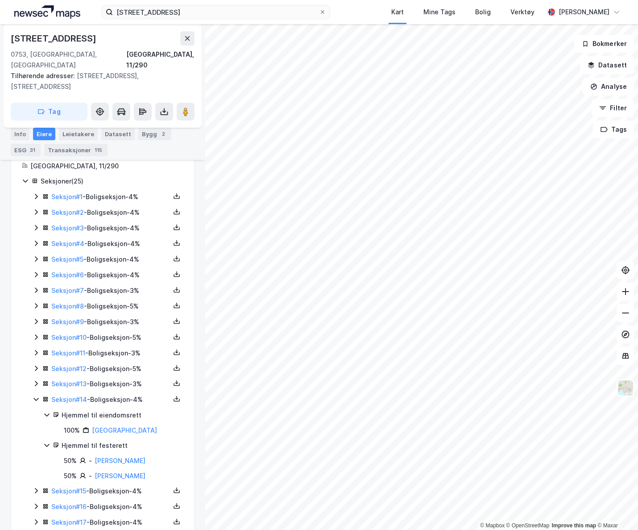
click at [35, 395] on icon at bounding box center [36, 398] width 7 height 7
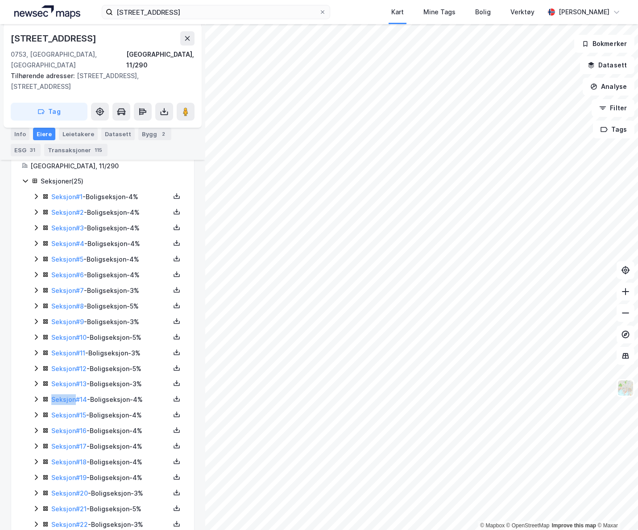
click at [35, 395] on icon at bounding box center [36, 398] width 7 height 7
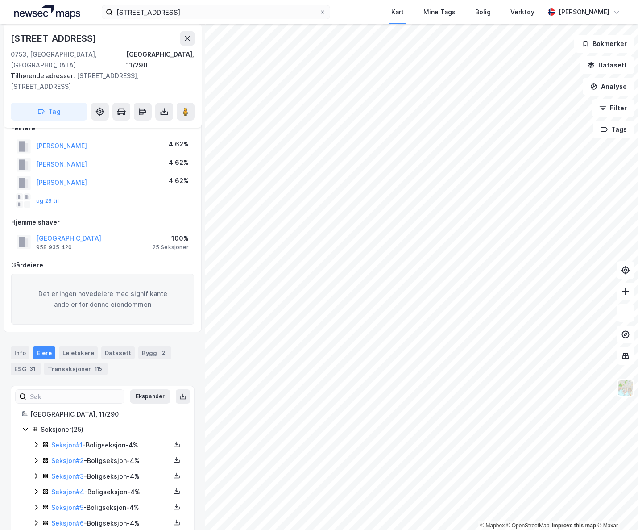
scroll to position [0, 0]
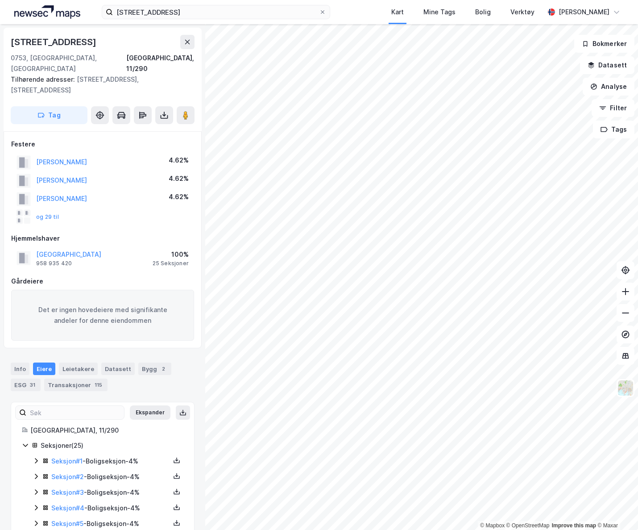
click at [43, 362] on div "Eiere" at bounding box center [44, 368] width 22 height 12
click at [165, 109] on button at bounding box center [164, 115] width 18 height 18
click at [146, 129] on div "Last ned grunnbok" at bounding box center [120, 132] width 52 height 7
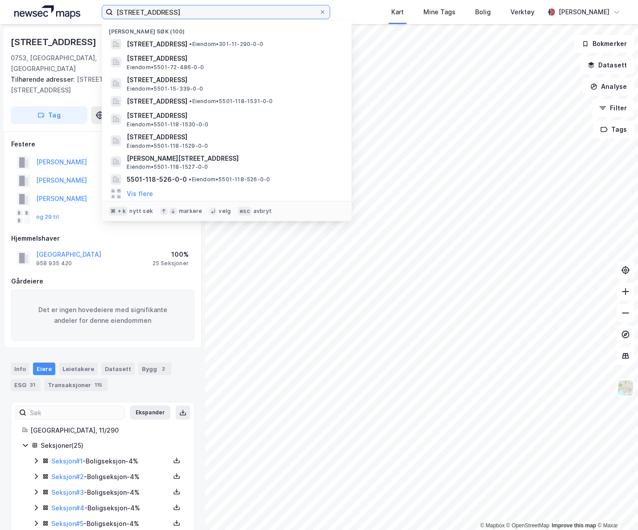
drag, startPoint x: 179, startPoint y: 13, endPoint x: 94, endPoint y: 16, distance: 84.8
click at [94, 17] on div "aslakveien 13b Nylige søk (100) [STREET_ADDRESS] • Eiendom • 301-11-290-0-0 Blå…" at bounding box center [319, 12] width 638 height 24
drag, startPoint x: 213, startPoint y: 16, endPoint x: 63, endPoint y: 6, distance: 149.8
click at [63, 6] on div "aslakveien 13b Nylige søk (100) [STREET_ADDRESS] • Eiendom • 301-11-290-0-0 Blå…" at bounding box center [319, 12] width 638 height 24
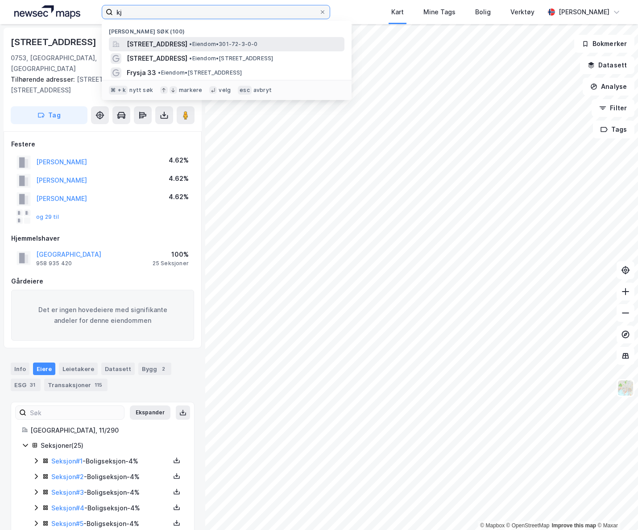
type input "kj"
click at [176, 49] on span "[STREET_ADDRESS]" at bounding box center [157, 44] width 61 height 11
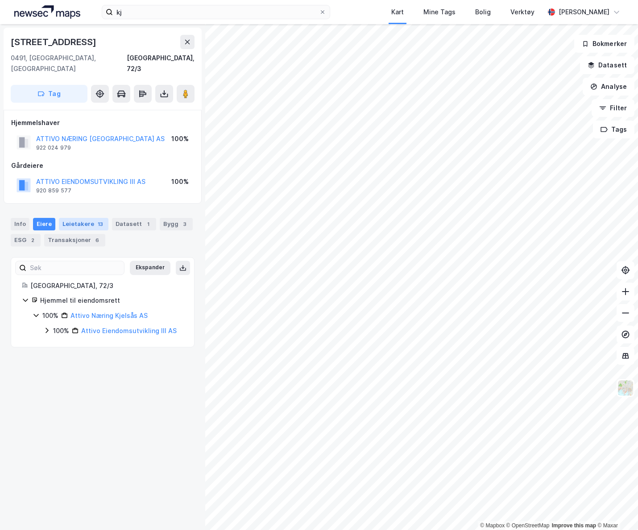
click at [90, 218] on div "Leietakere 13" at bounding box center [84, 224] width 50 height 12
